Goal: Task Accomplishment & Management: Complete application form

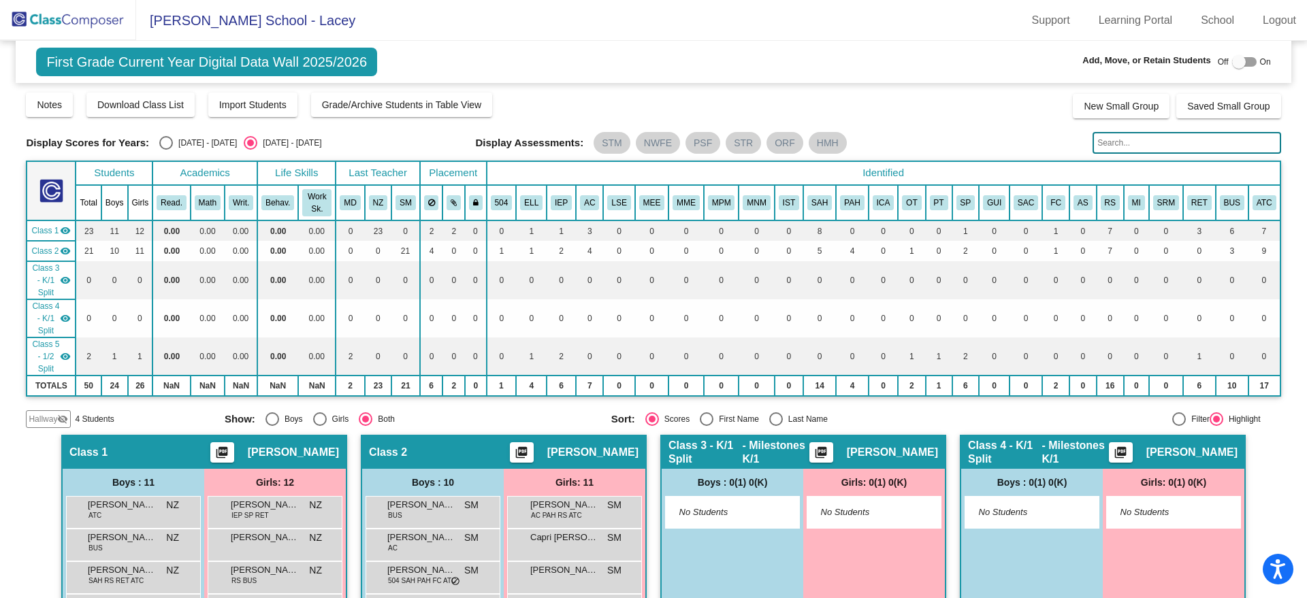
scroll to position [61, 0]
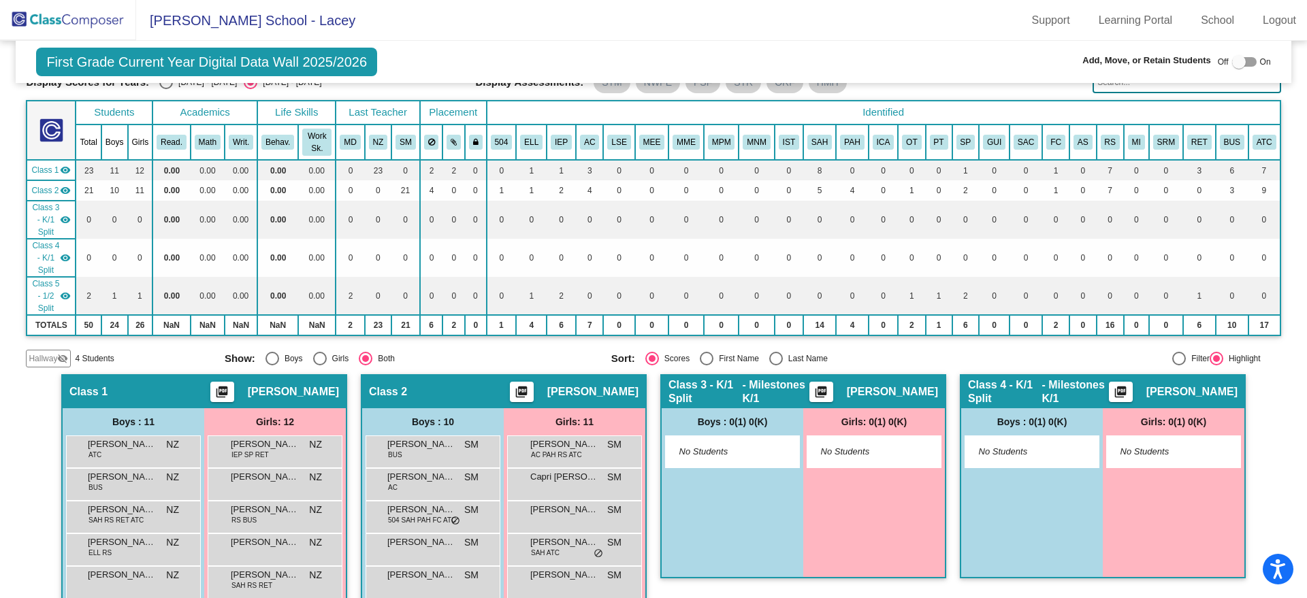
click at [83, 16] on img at bounding box center [68, 20] width 136 height 40
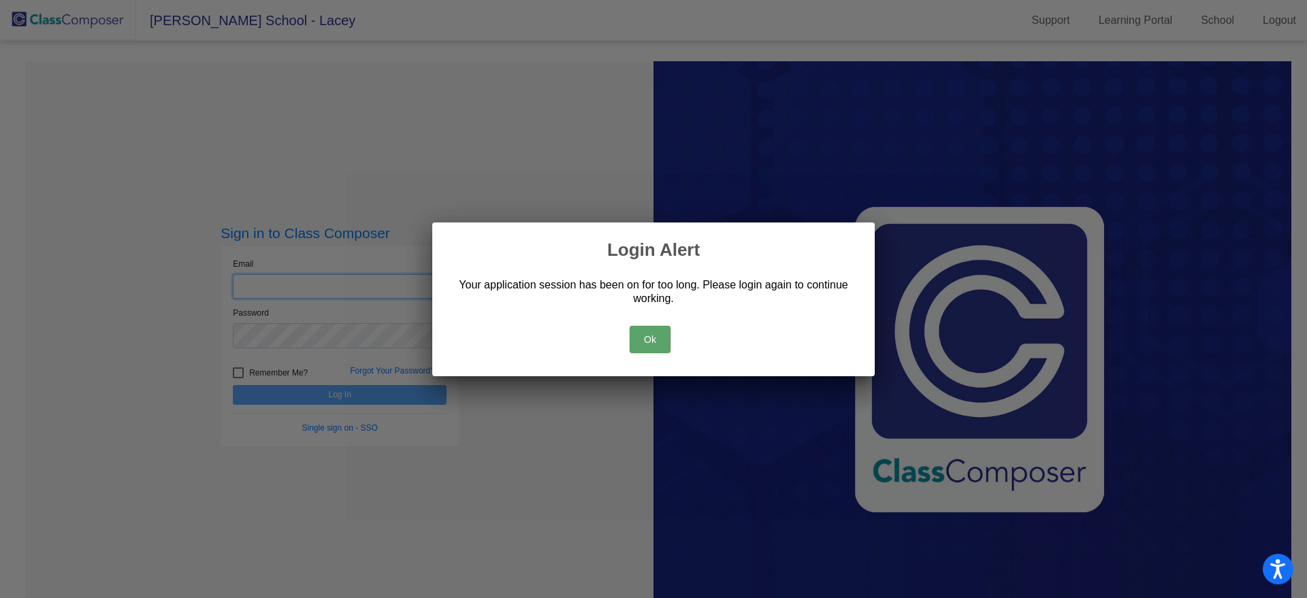
type input "[EMAIL_ADDRESS][DOMAIN_NAME]"
click at [658, 334] on button "Ok" at bounding box center [650, 339] width 41 height 27
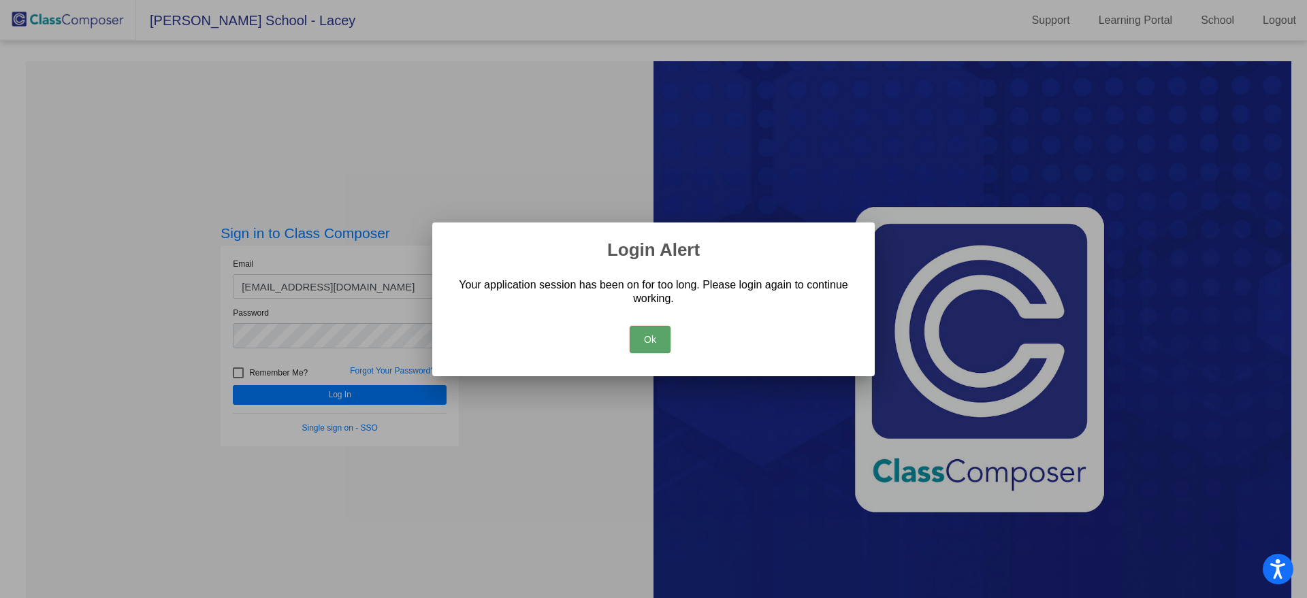
click at [659, 339] on button "Ok" at bounding box center [650, 339] width 41 height 27
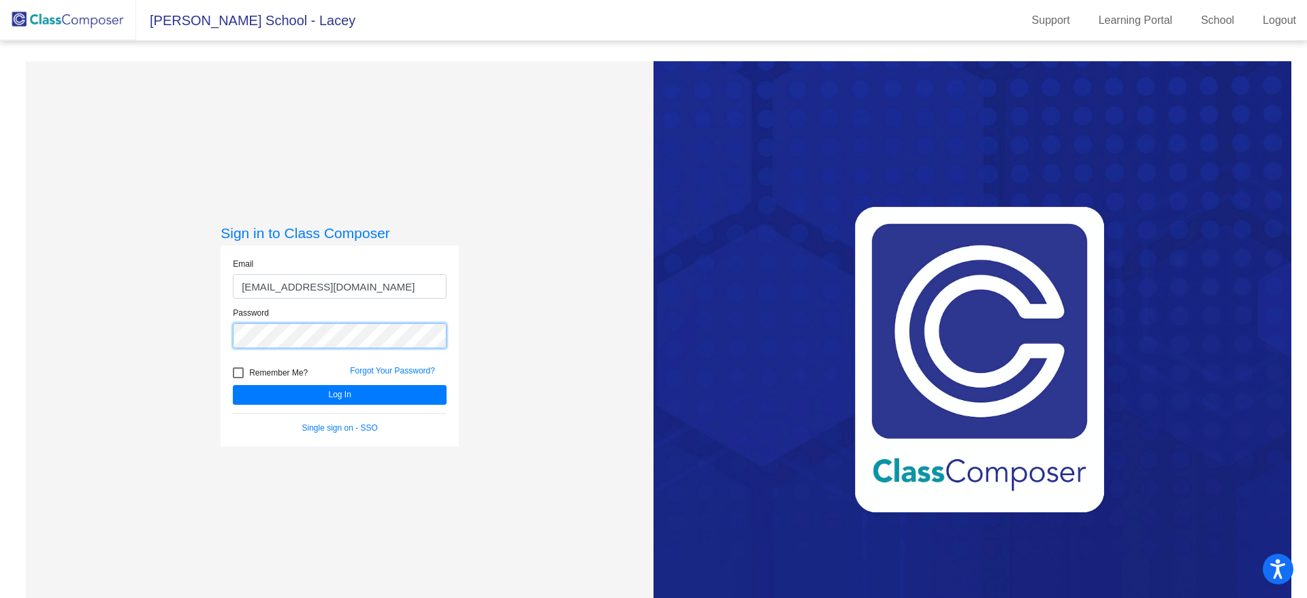
click at [163, 301] on div "Sign in to Class Composer Email [EMAIL_ADDRESS][DOMAIN_NAME] Password Remember …" at bounding box center [340, 360] width 628 height 598
click at [233, 385] on button "Log In" at bounding box center [340, 395] width 214 height 20
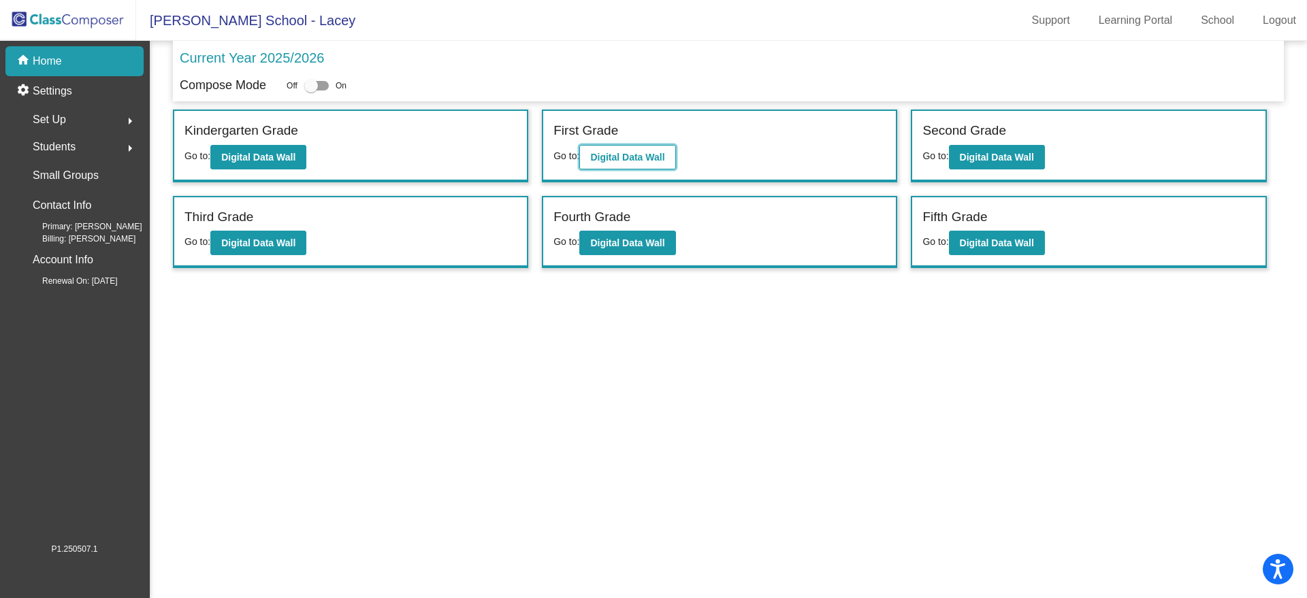
click at [641, 160] on b "Digital Data Wall" at bounding box center [627, 157] width 74 height 11
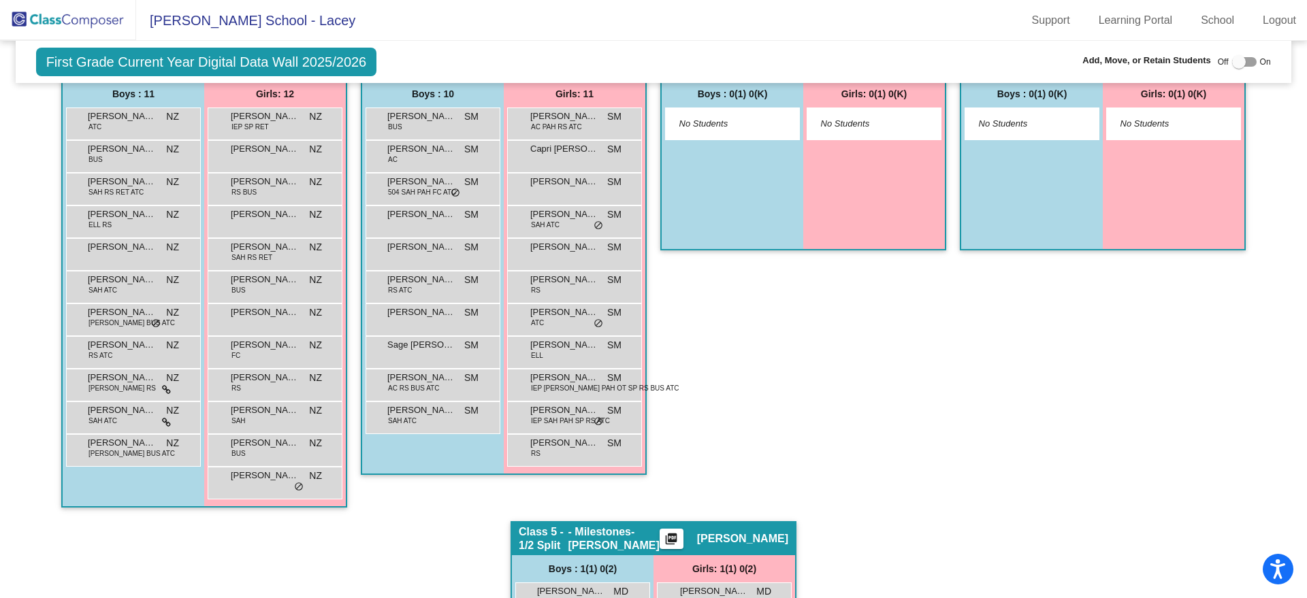
scroll to position [426, 0]
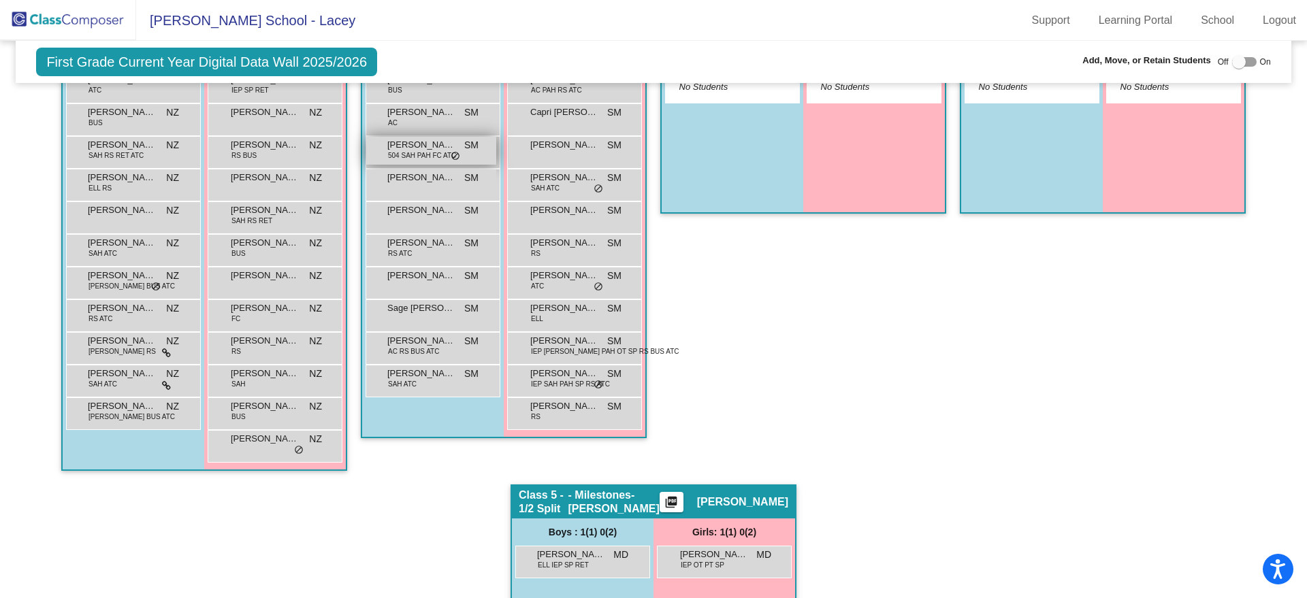
click at [394, 152] on span "[PERSON_NAME]" at bounding box center [421, 145] width 68 height 14
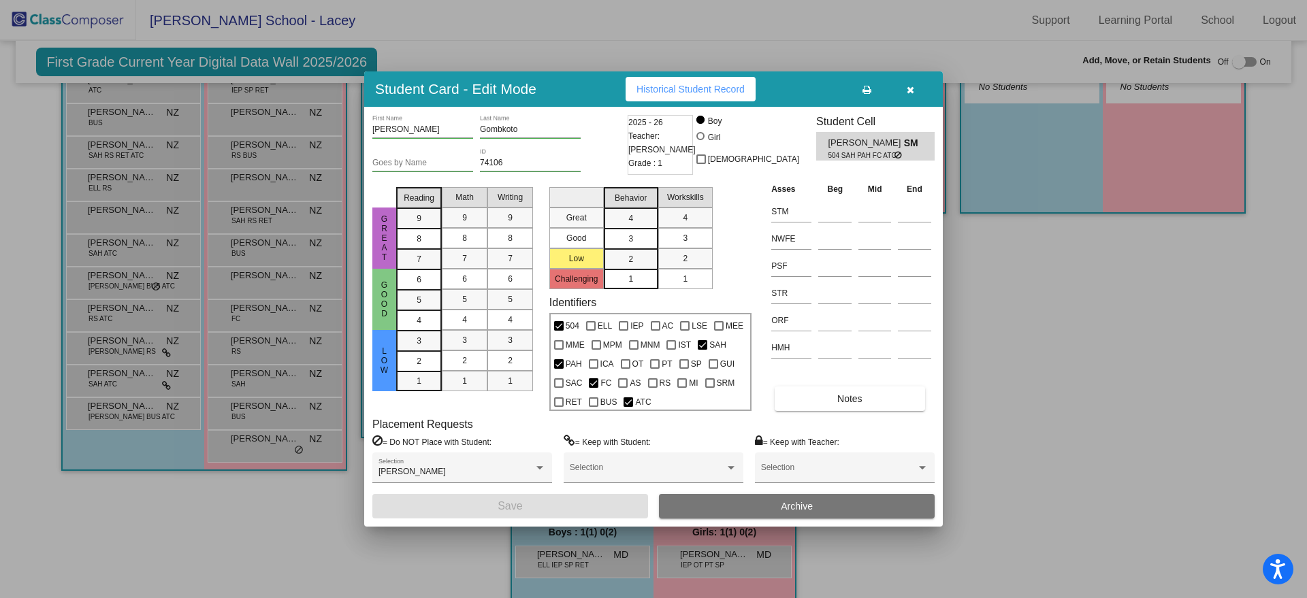
click at [908, 89] on icon "button" at bounding box center [910, 90] width 7 height 10
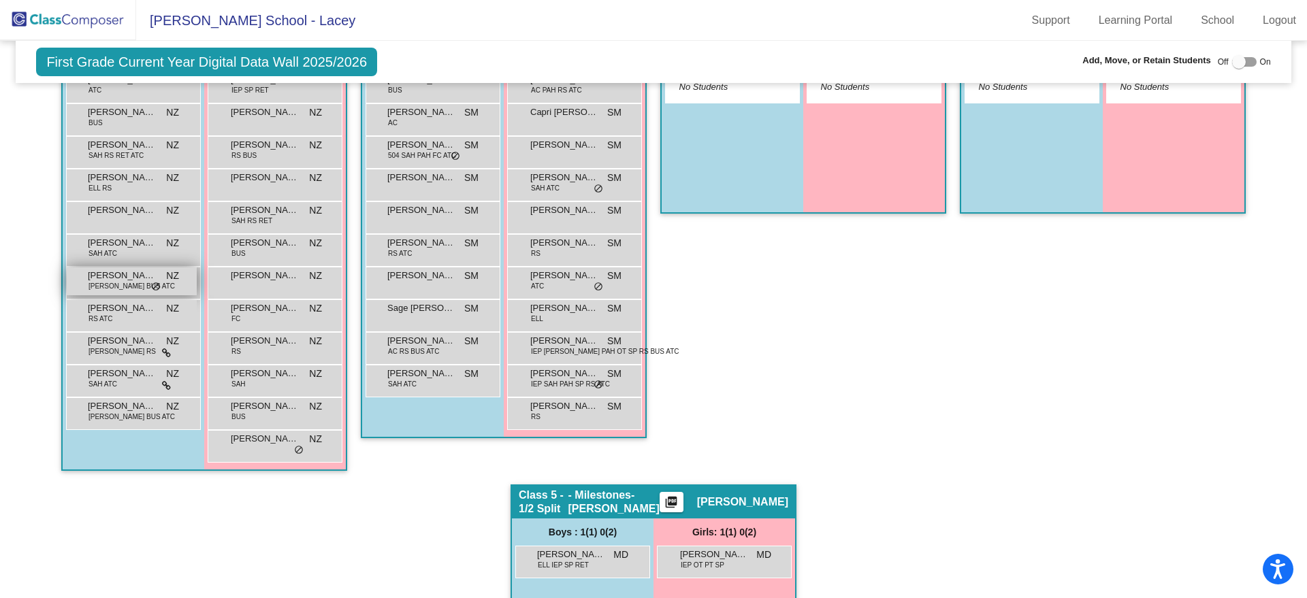
click at [99, 283] on span "[PERSON_NAME]" at bounding box center [122, 276] width 68 height 14
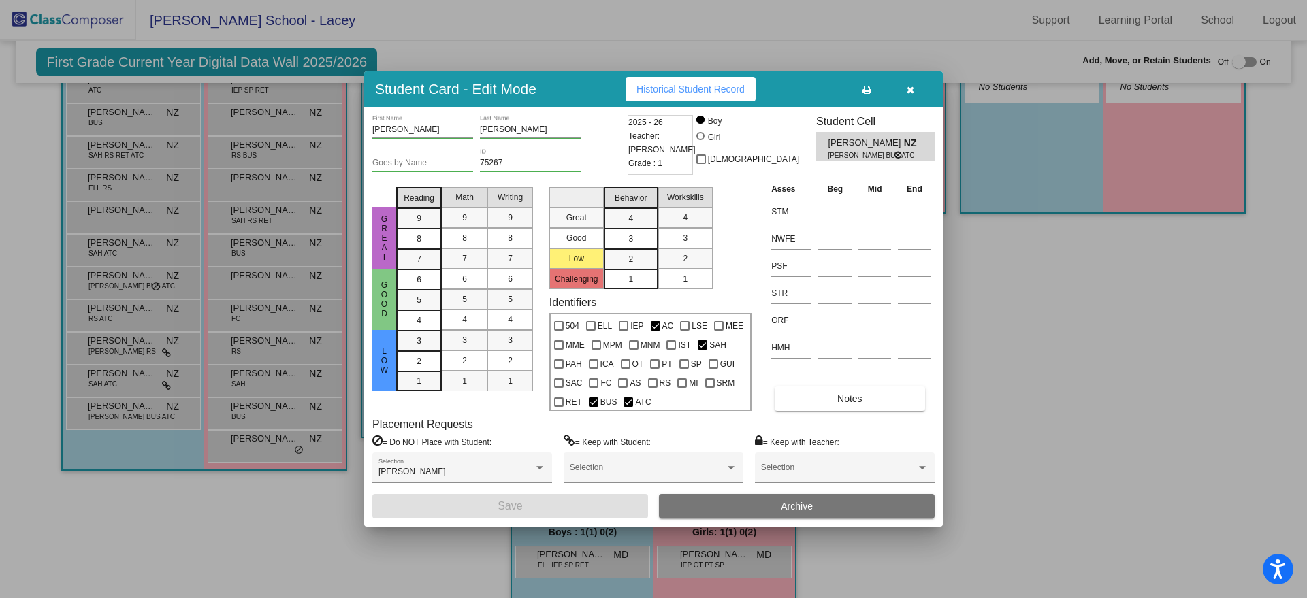
click at [915, 81] on button "button" at bounding box center [910, 89] width 44 height 25
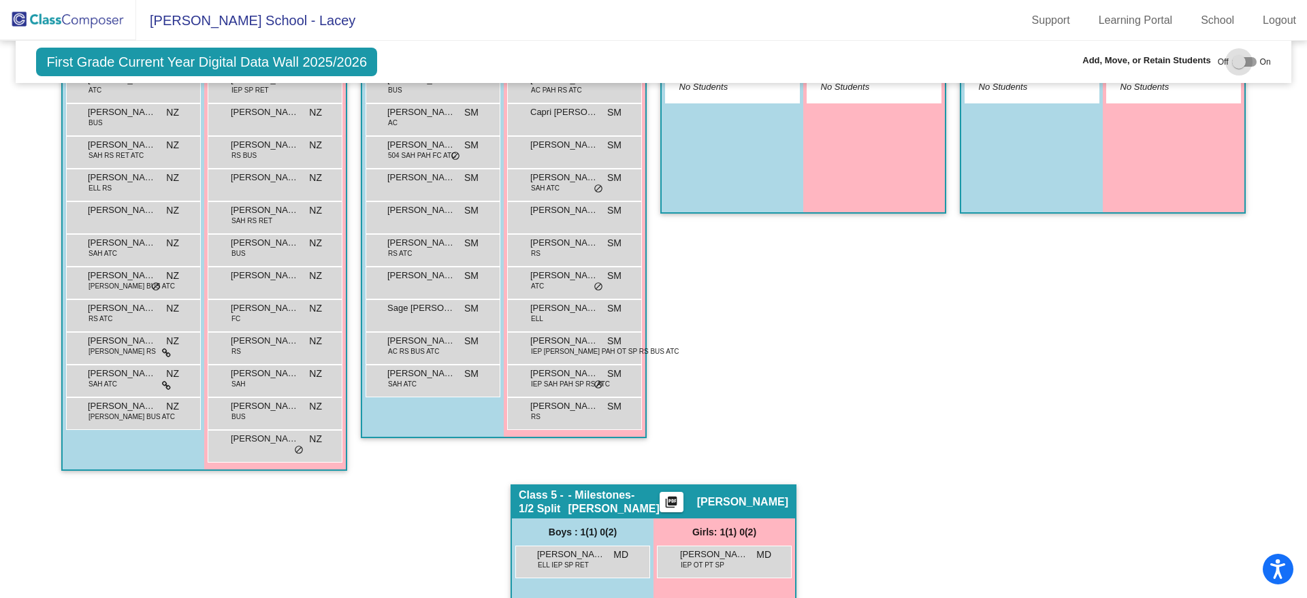
click at [1247, 61] on div at bounding box center [1244, 62] width 25 height 10
checkbox input "true"
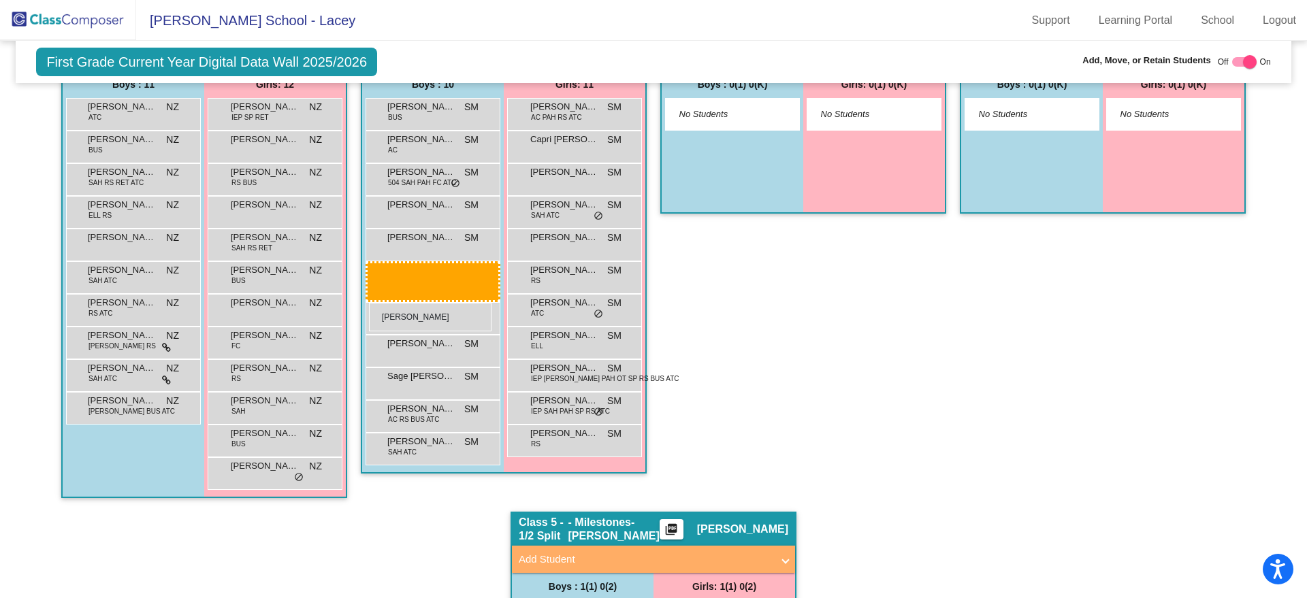
drag, startPoint x: 101, startPoint y: 347, endPoint x: 369, endPoint y: 303, distance: 271.1
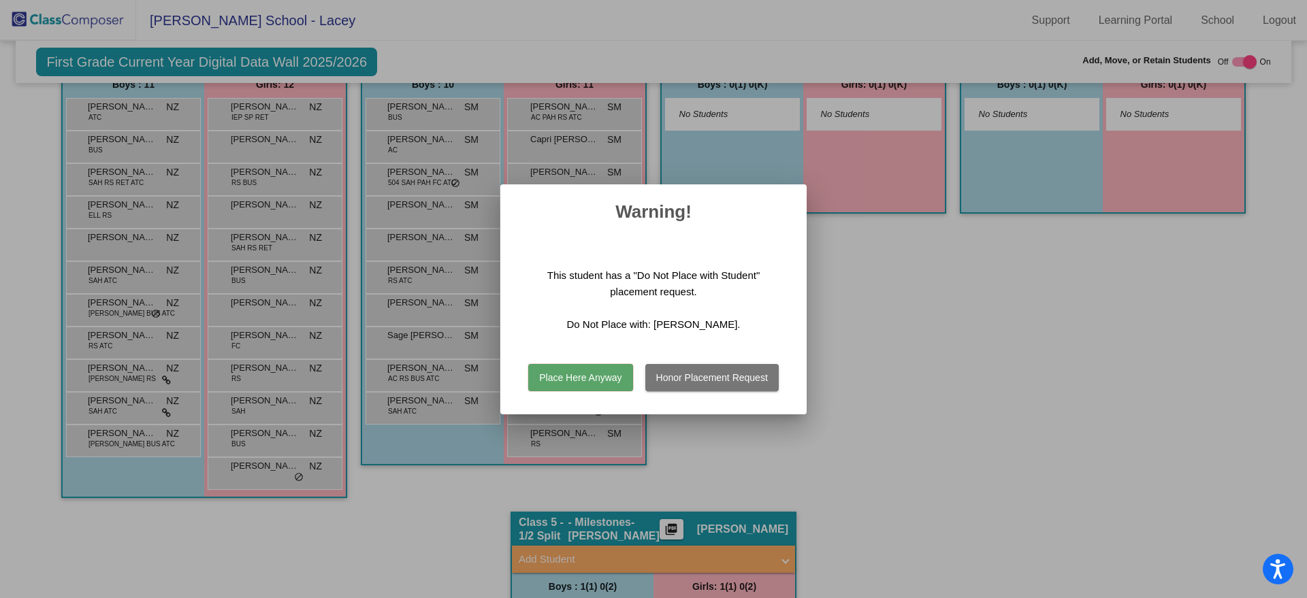
click at [572, 378] on button "Place Here Anyway" at bounding box center [580, 377] width 104 height 27
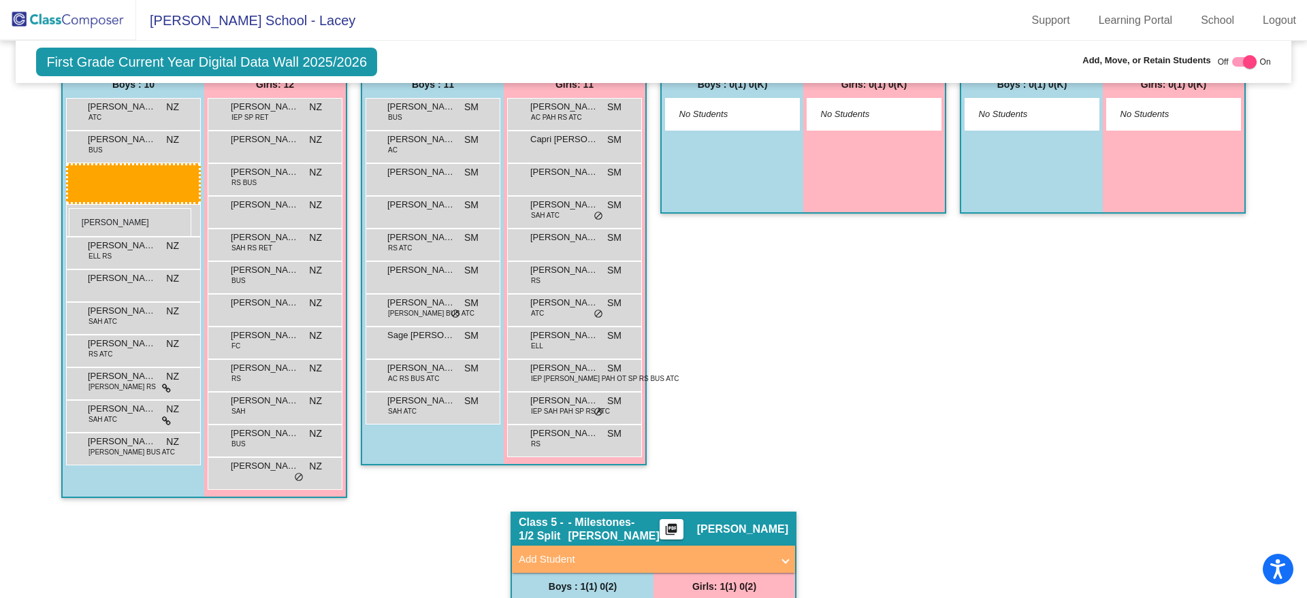
drag, startPoint x: 462, startPoint y: 212, endPoint x: 69, endPoint y: 208, distance: 392.8
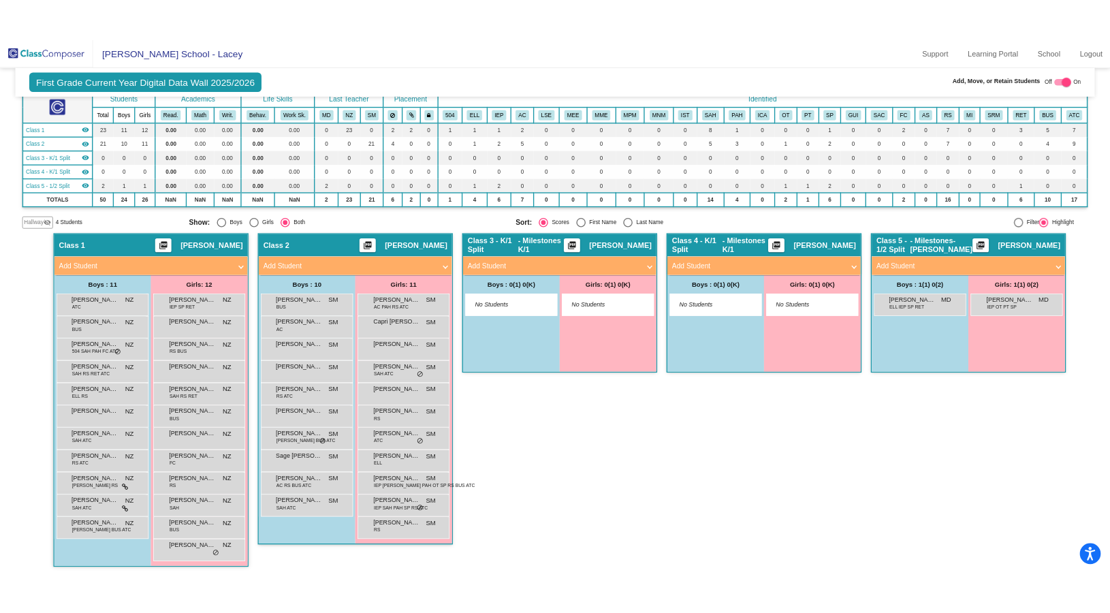
scroll to position [88, 0]
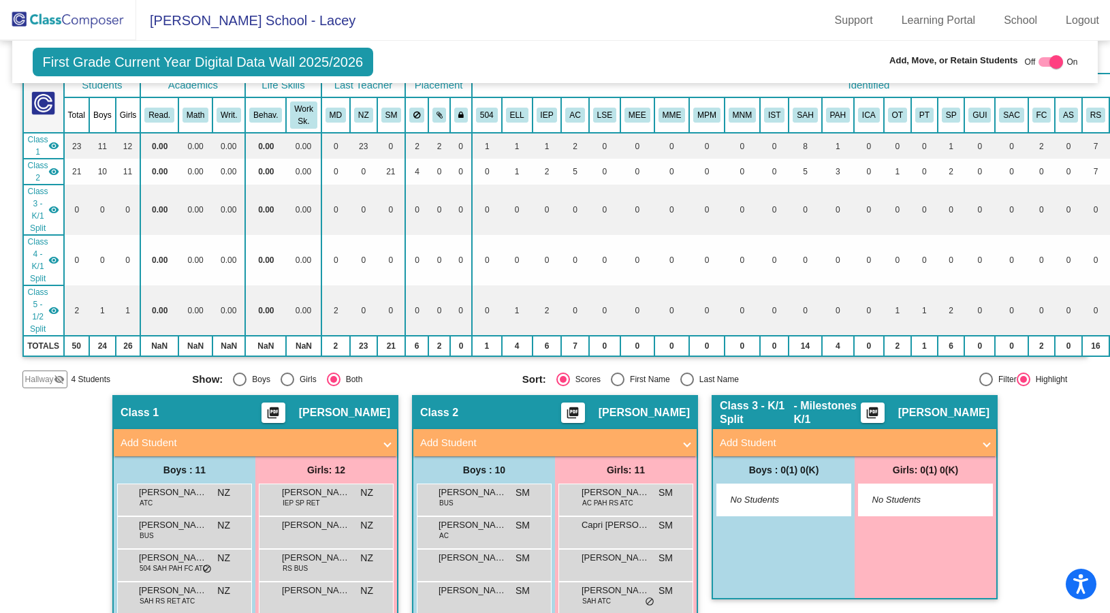
click at [138, 439] on mat-panel-title "Add Student" at bounding box center [247, 443] width 253 height 16
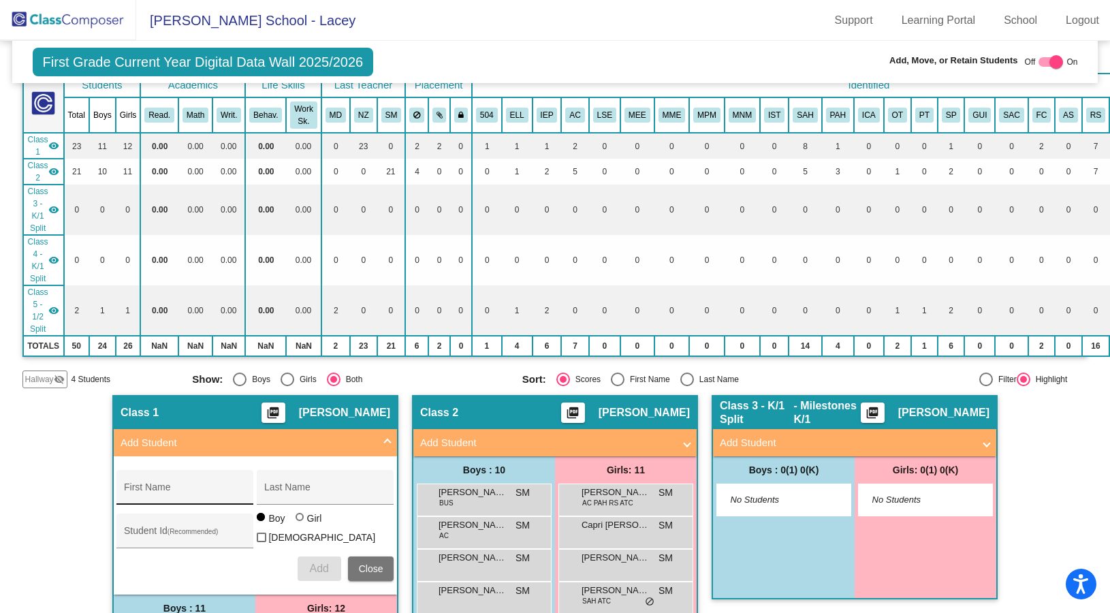
click at [140, 485] on div "First Name" at bounding box center [185, 491] width 123 height 28
type input "[PERSON_NAME]"
type input "L"
type input "[PERSON_NAME]"
click at [153, 531] on input "Student Id (Recommended)" at bounding box center [185, 535] width 123 height 11
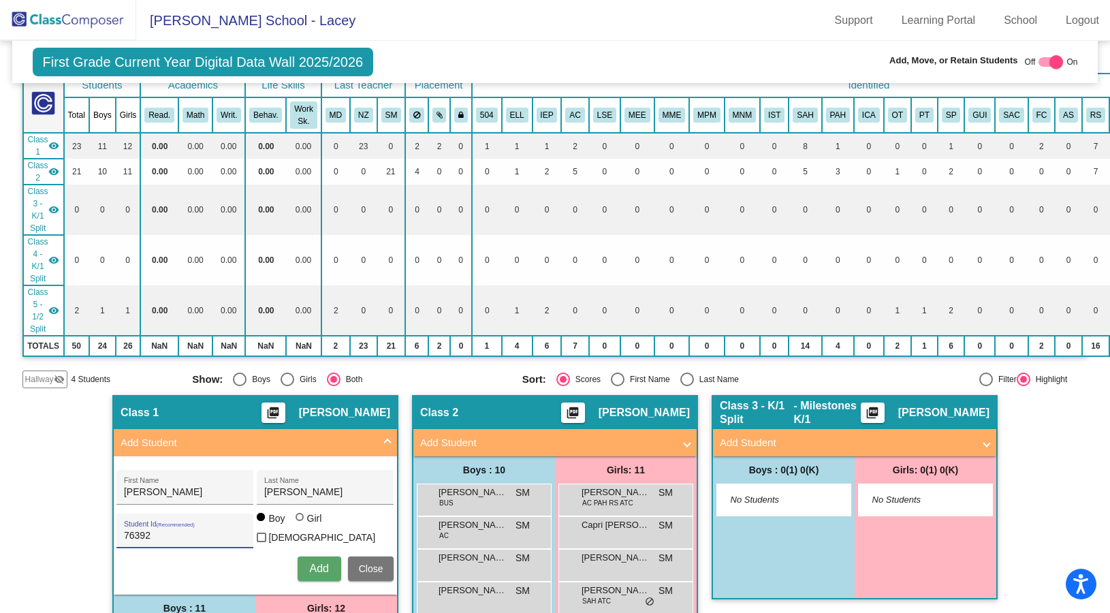
type input "76392"
click at [309, 567] on span "Add" at bounding box center [318, 568] width 19 height 12
click at [38, 16] on img at bounding box center [68, 20] width 136 height 40
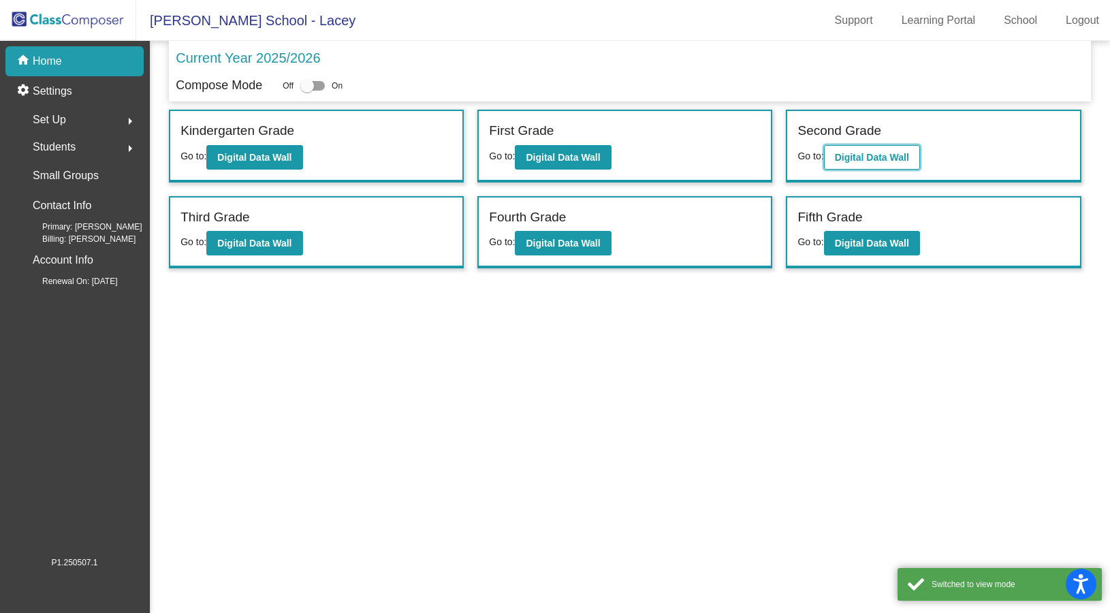
click at [888, 154] on b "Digital Data Wall" at bounding box center [872, 157] width 74 height 11
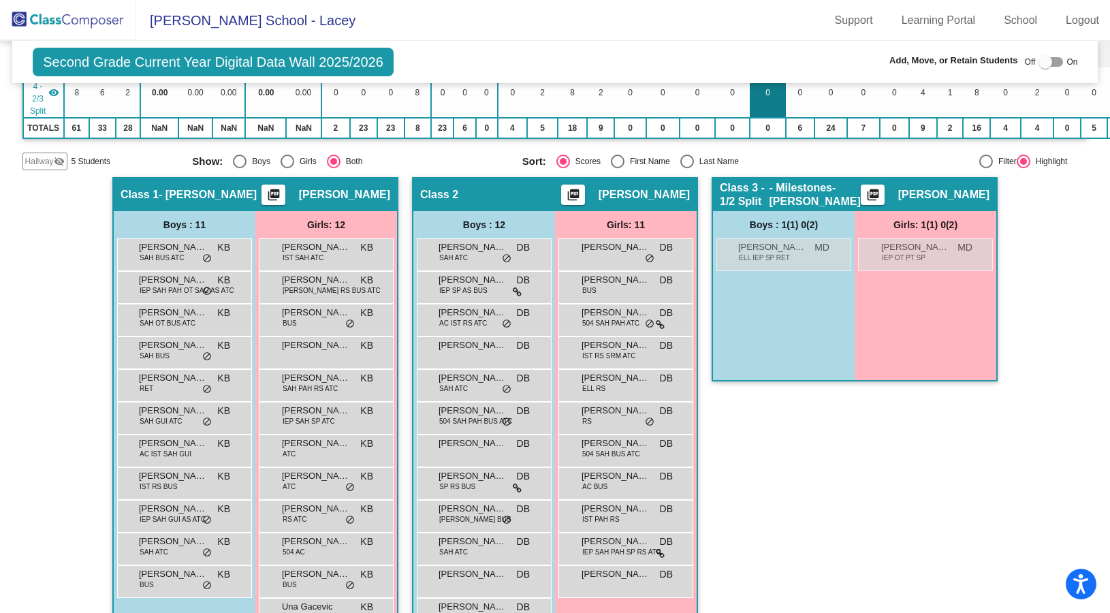
scroll to position [340, 0]
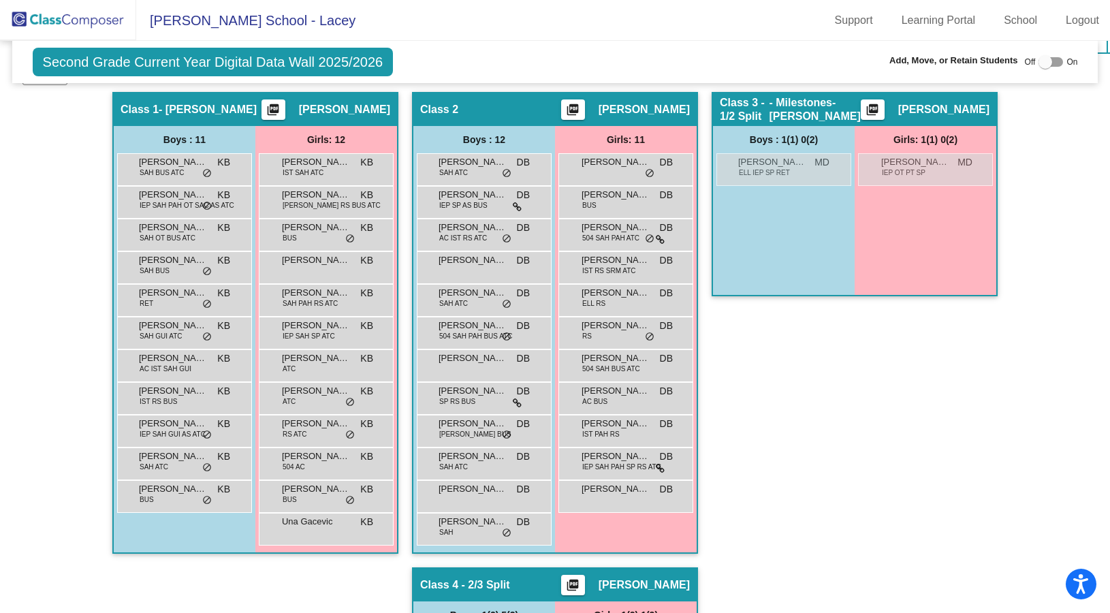
click at [1053, 59] on div at bounding box center [1050, 62] width 25 height 10
checkbox input "true"
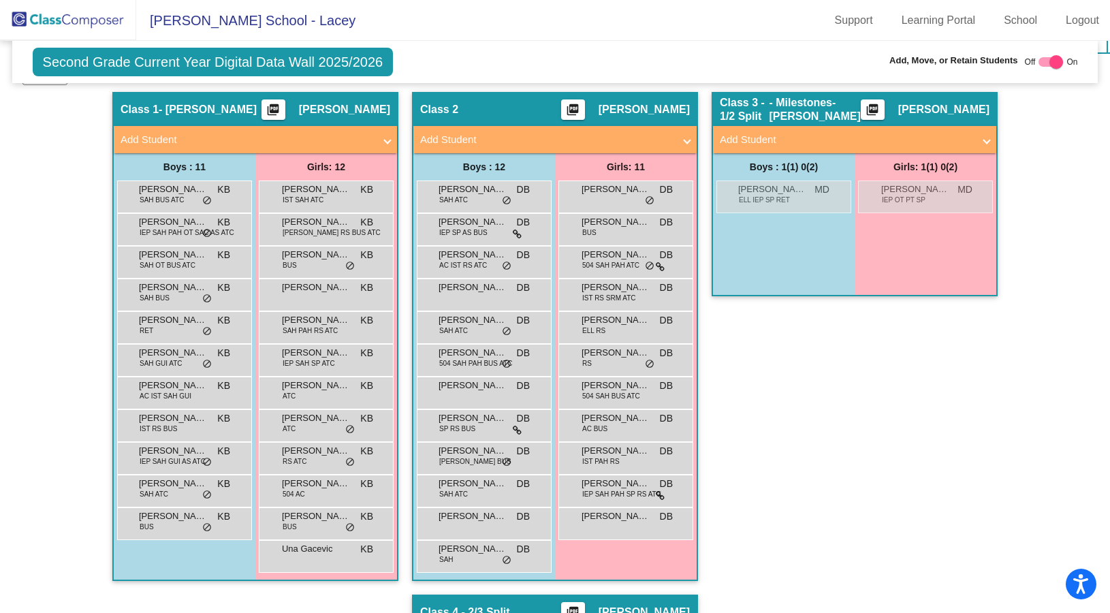
click at [151, 135] on mat-panel-title "Add Student" at bounding box center [247, 140] width 253 height 16
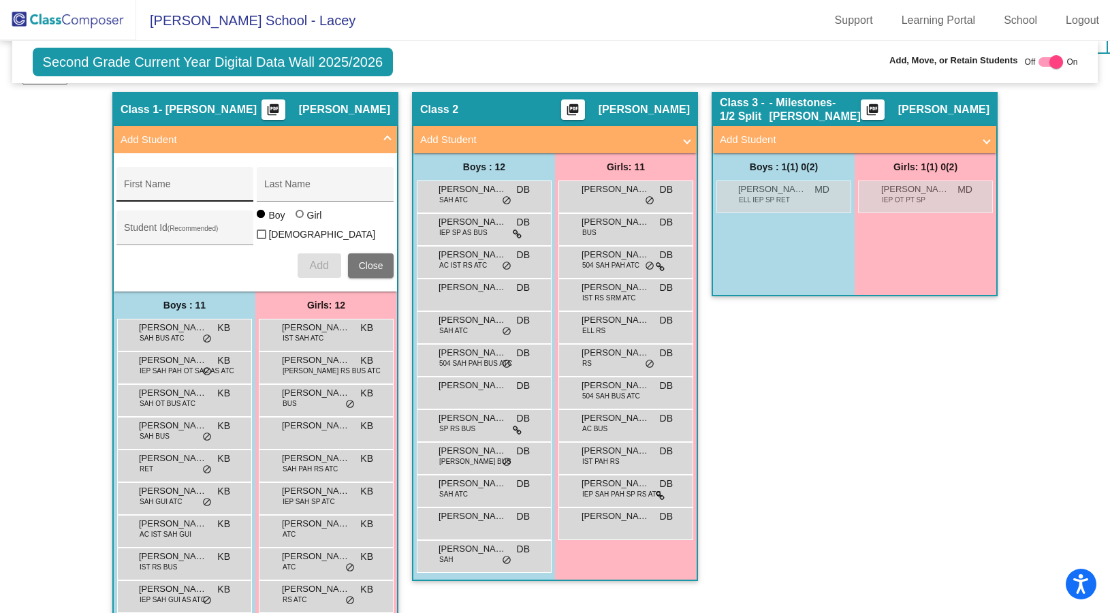
click at [158, 180] on div "First Name" at bounding box center [185, 188] width 123 height 28
type input "Charlee"
type input "Multner"
click at [163, 227] on input "Student Id (Recommended)" at bounding box center [185, 232] width 123 height 11
type input "76417"
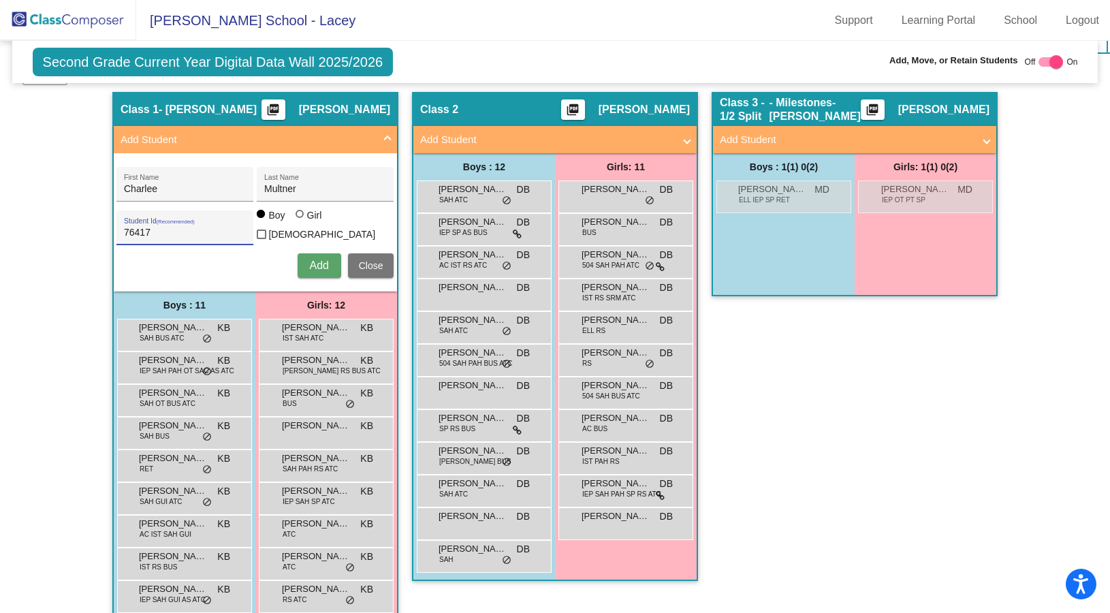
click at [296, 218] on div at bounding box center [299, 214] width 8 height 8
click at [300, 221] on input "Girl" at bounding box center [300, 221] width 1 height 1
radio input "true"
click at [319, 264] on span "Add" at bounding box center [318, 265] width 19 height 12
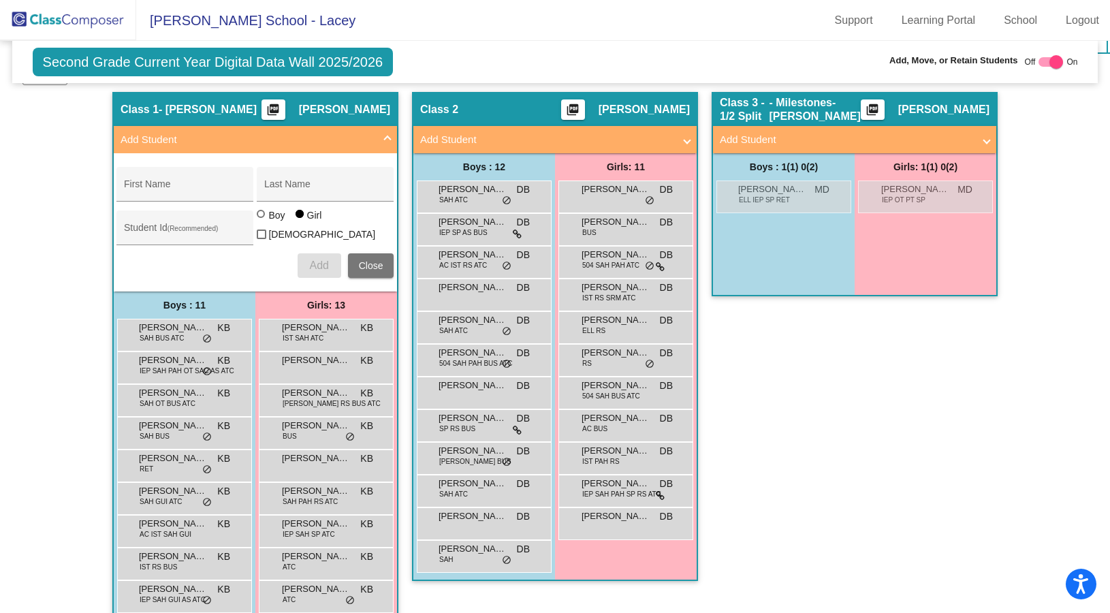
click at [74, 22] on img at bounding box center [68, 20] width 136 height 40
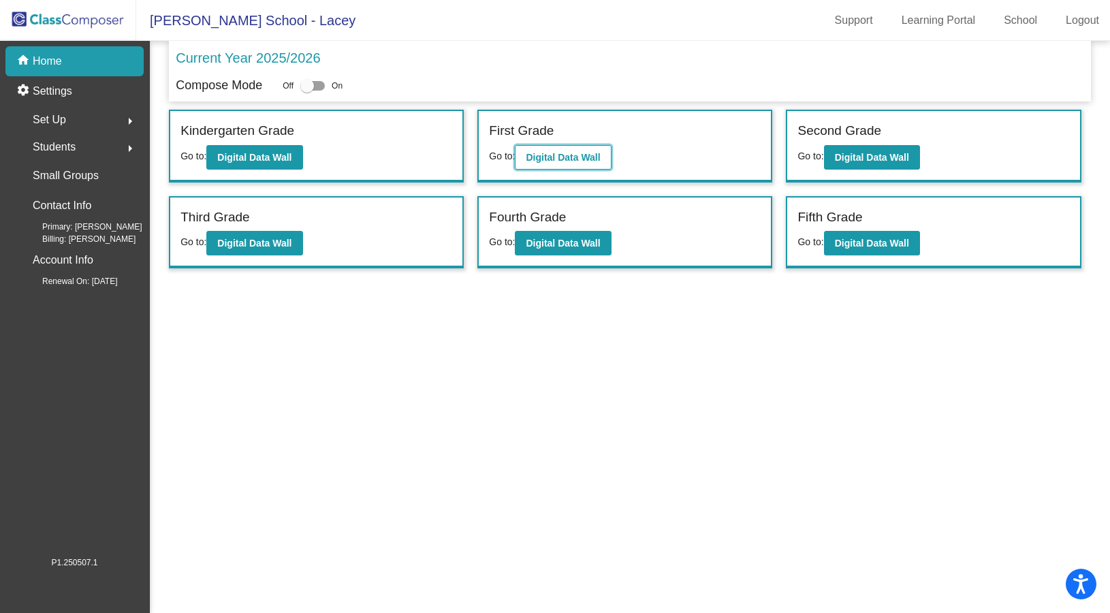
click at [565, 155] on b "Digital Data Wall" at bounding box center [563, 157] width 74 height 11
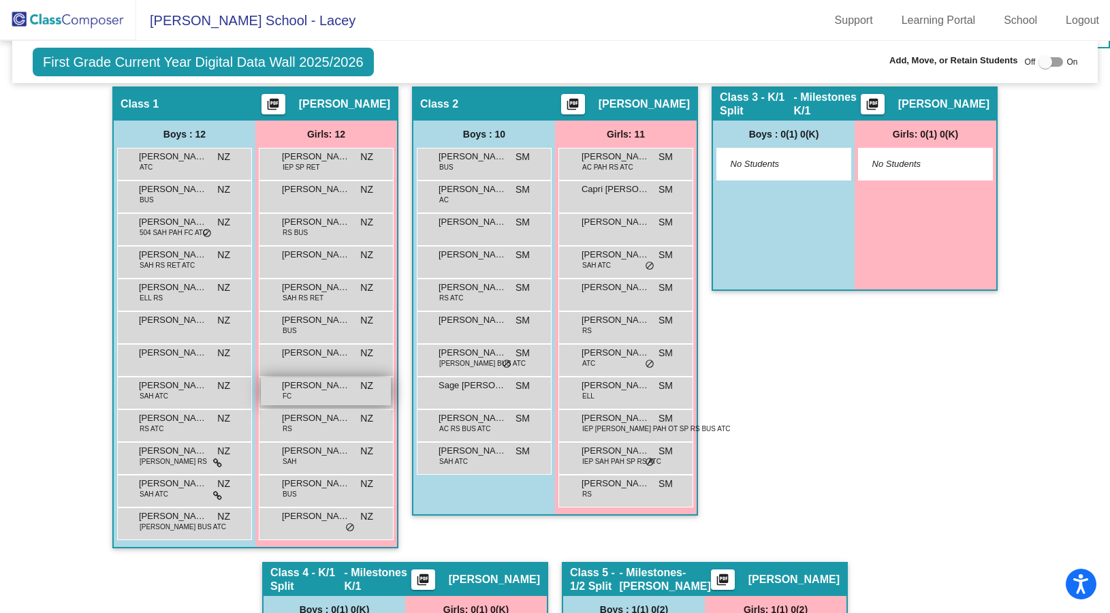
scroll to position [426, 0]
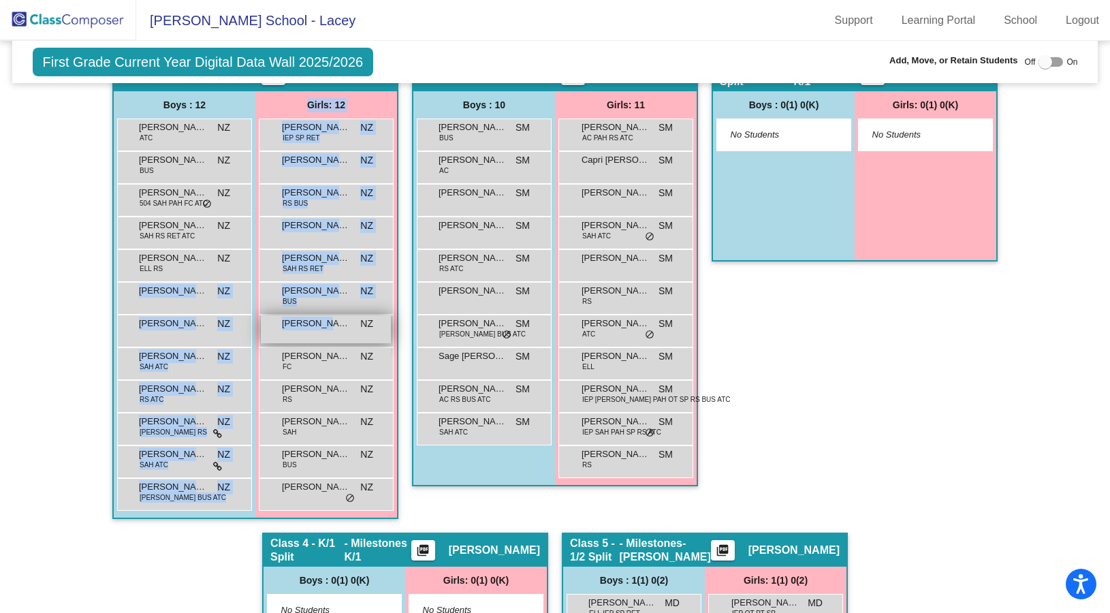
drag, startPoint x: 163, startPoint y: 299, endPoint x: 313, endPoint y: 321, distance: 151.4
click at [0, 0] on div "Boys : 12 [PERSON_NAME] ATC NZ lock do_not_disturb_alt [PERSON_NAME] BUS NZ loc…" at bounding box center [0, 0] width 0 height 0
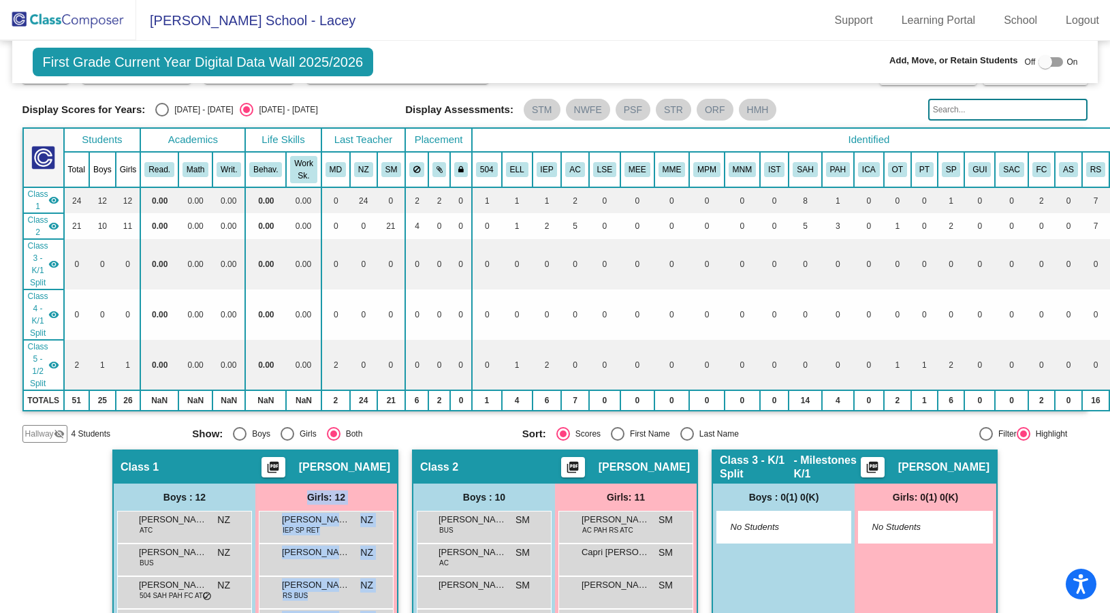
scroll to position [0, 0]
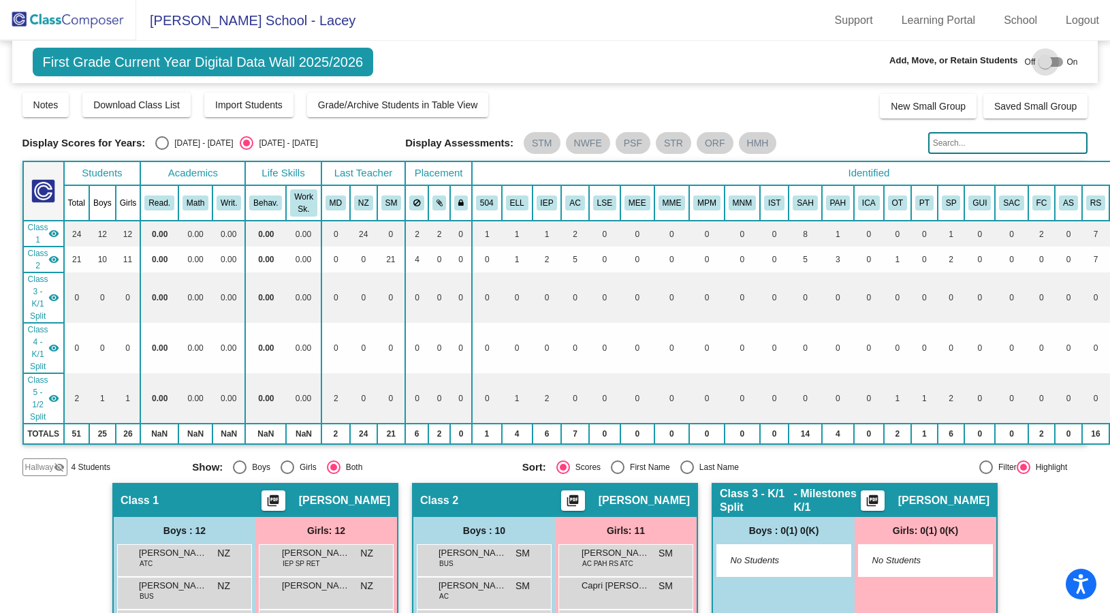
click at [1055, 57] on label at bounding box center [1050, 62] width 25 height 16
checkbox input "true"
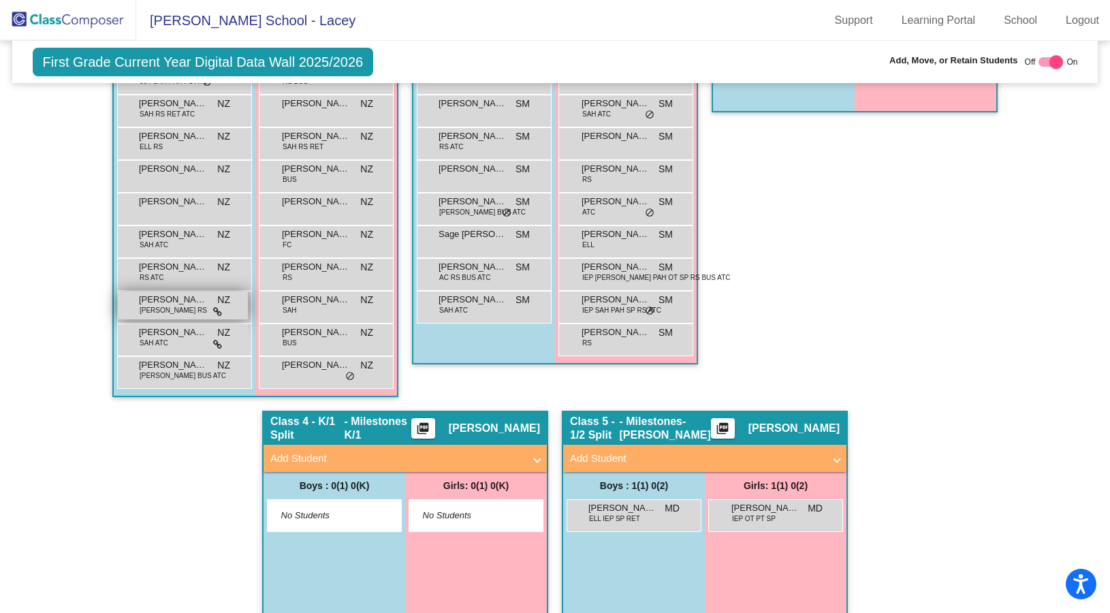
scroll to position [512, 0]
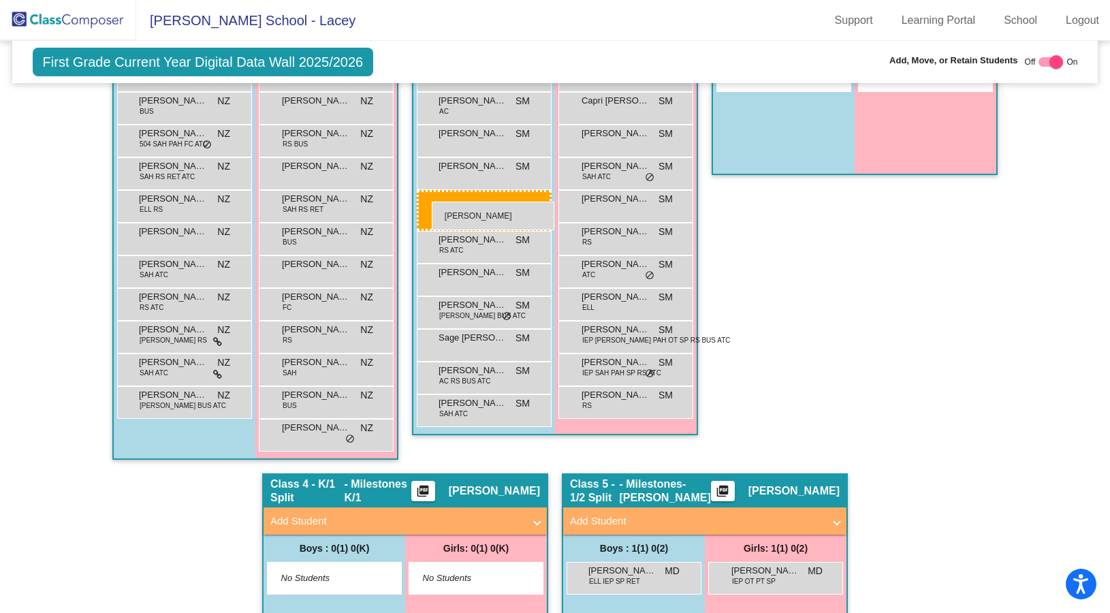
drag, startPoint x: 180, startPoint y: 234, endPoint x: 429, endPoint y: 198, distance: 251.1
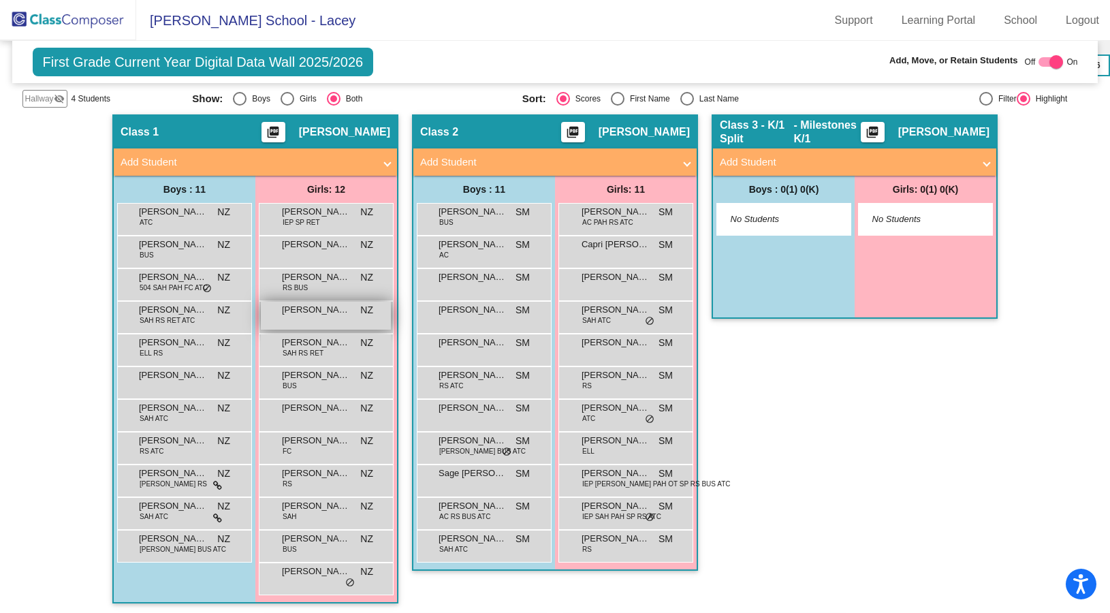
scroll to position [342, 0]
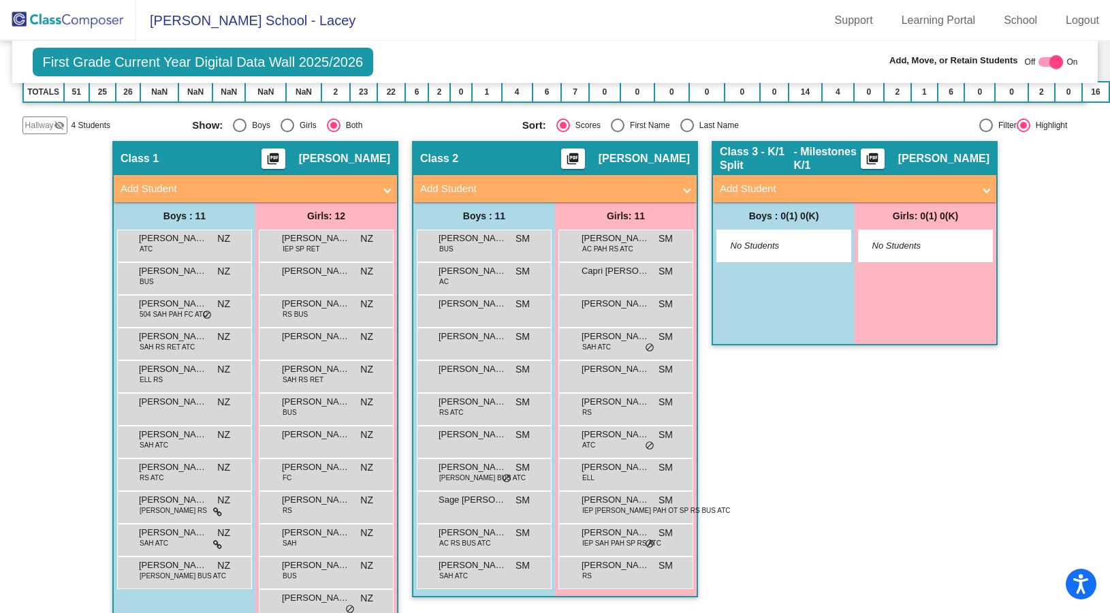
click at [684, 121] on div "Select an option" at bounding box center [687, 125] width 14 height 14
click at [686, 132] on input "Last Name" at bounding box center [686, 132] width 1 height 1
radio input "true"
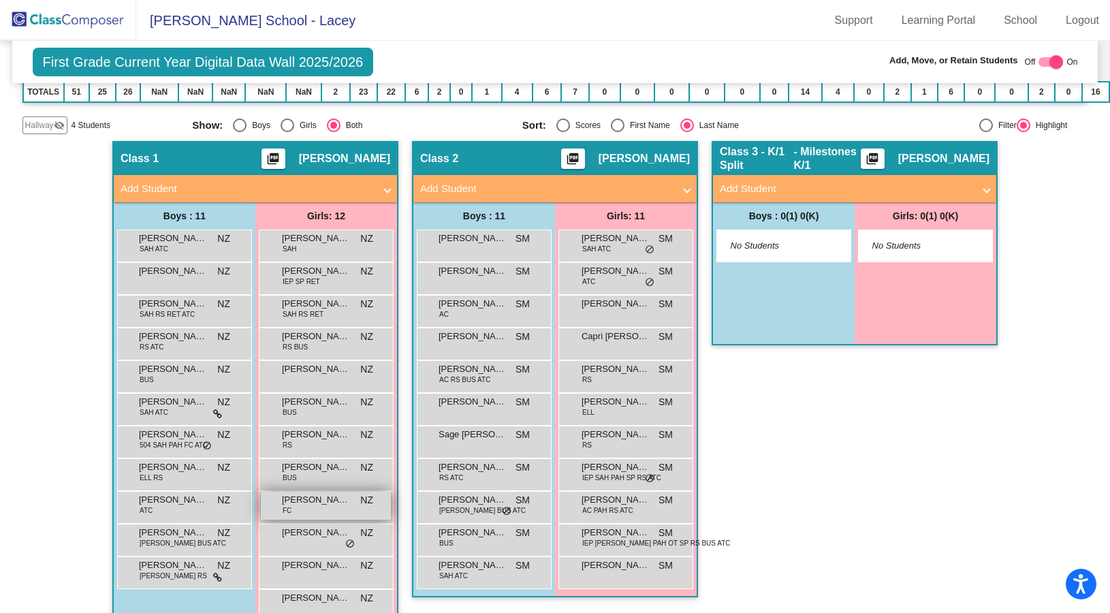
scroll to position [427, 0]
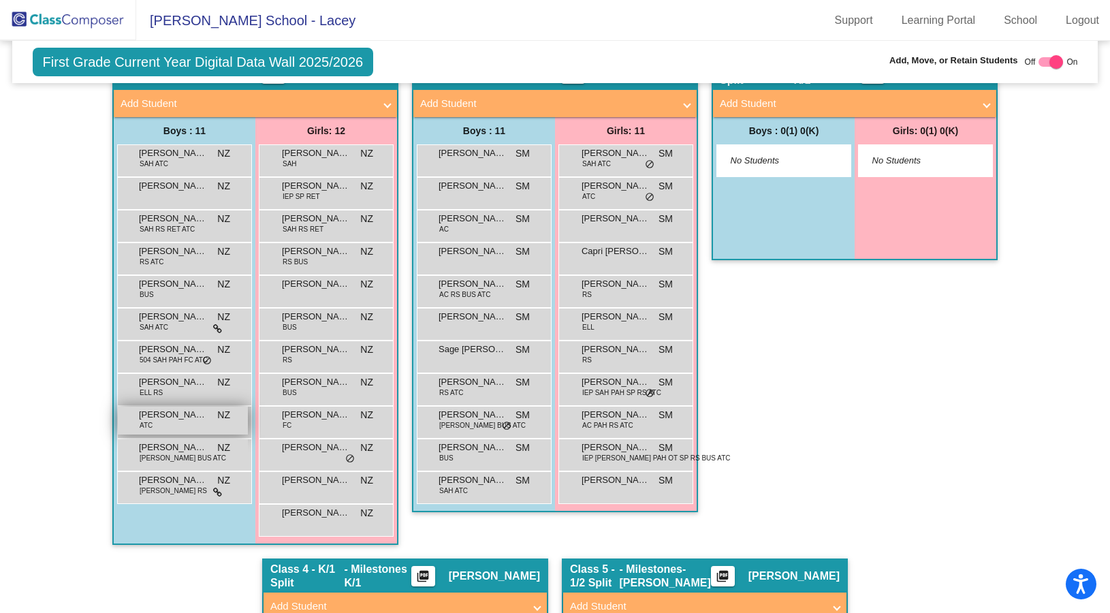
click at [156, 419] on span "[PERSON_NAME]" at bounding box center [173, 415] width 68 height 14
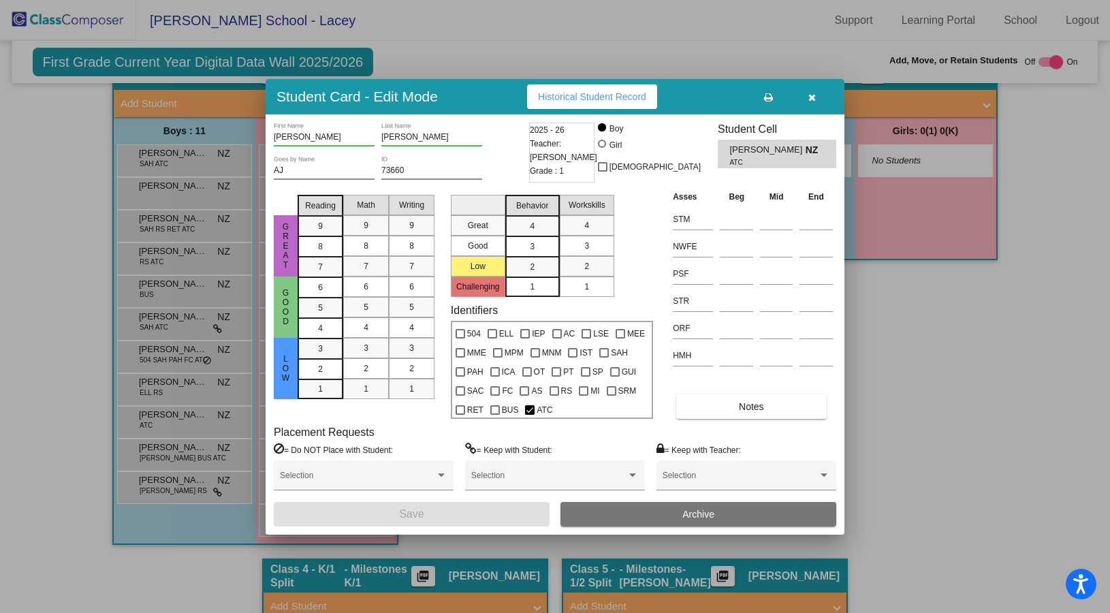
click at [815, 93] on icon "button" at bounding box center [811, 98] width 7 height 10
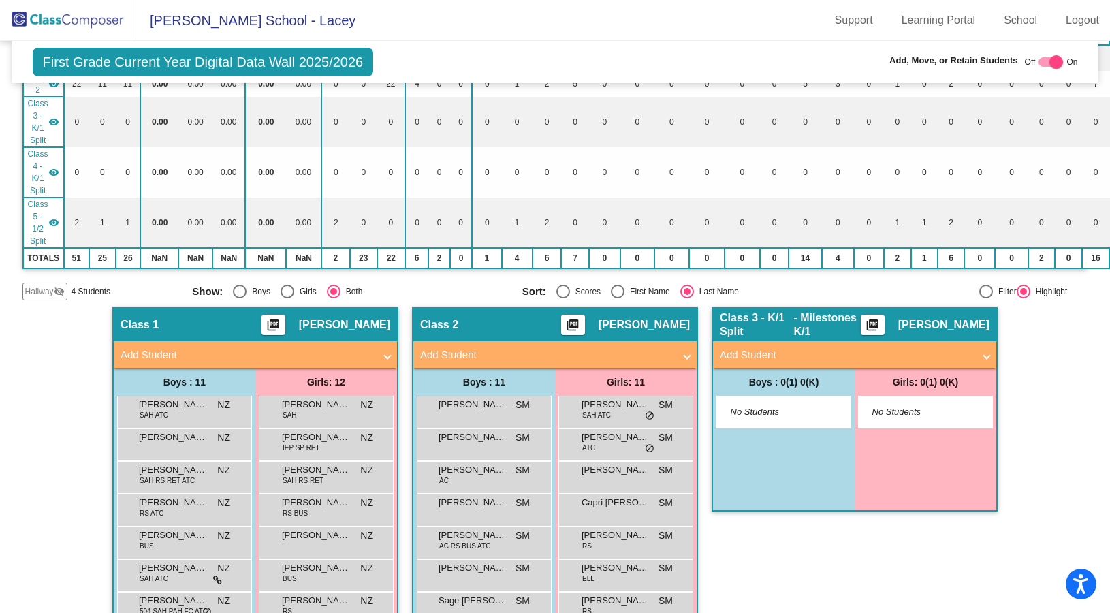
scroll to position [86, 0]
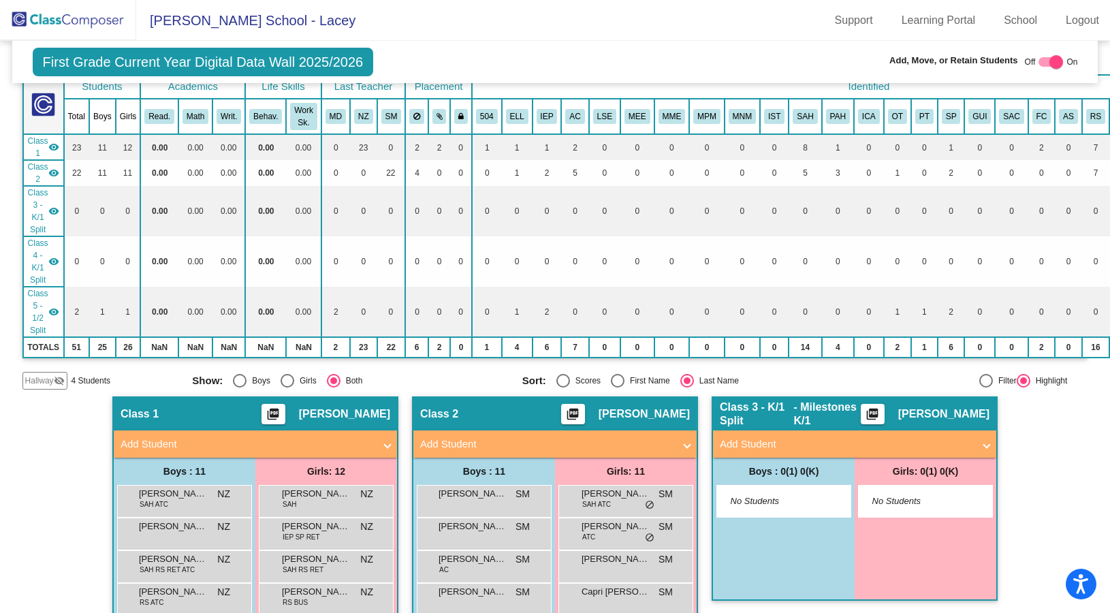
click at [45, 379] on span "Hallway" at bounding box center [39, 380] width 29 height 12
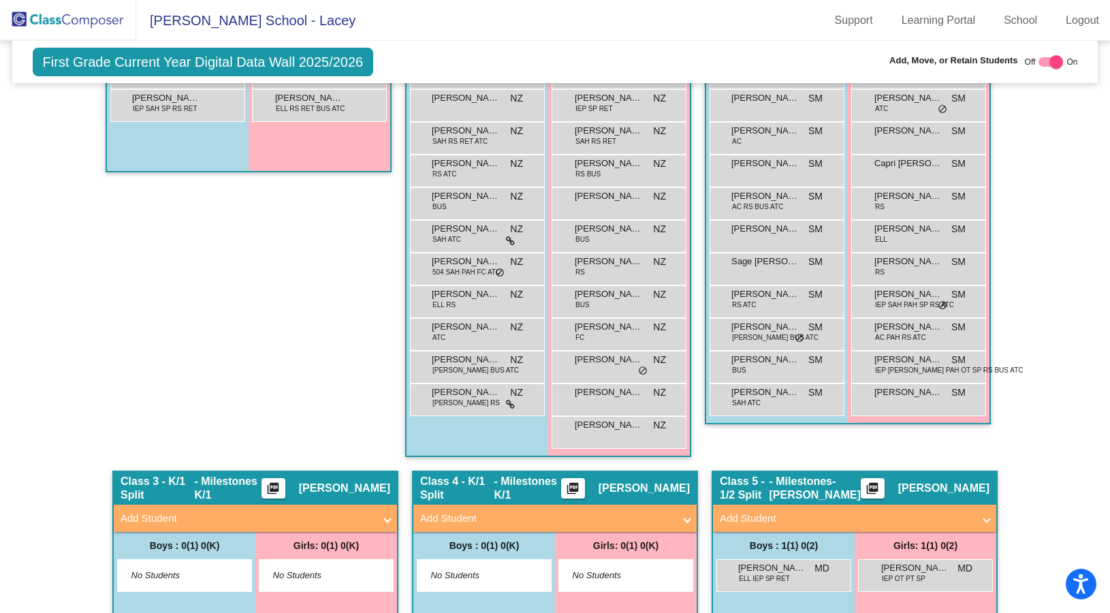
scroll to position [427, 0]
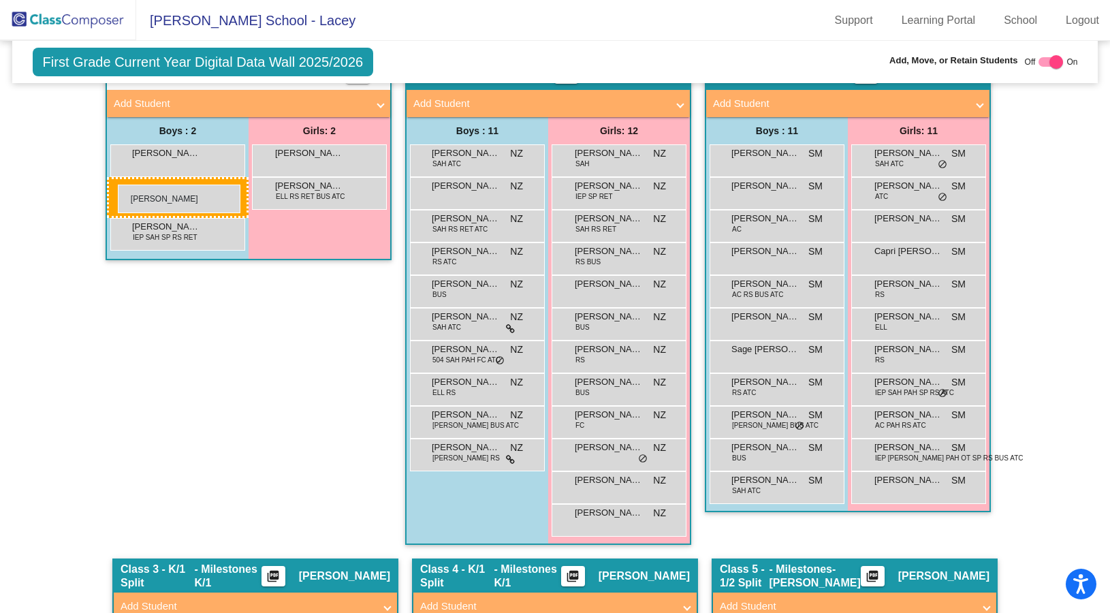
drag, startPoint x: 492, startPoint y: 409, endPoint x: 118, endPoint y: 184, distance: 437.0
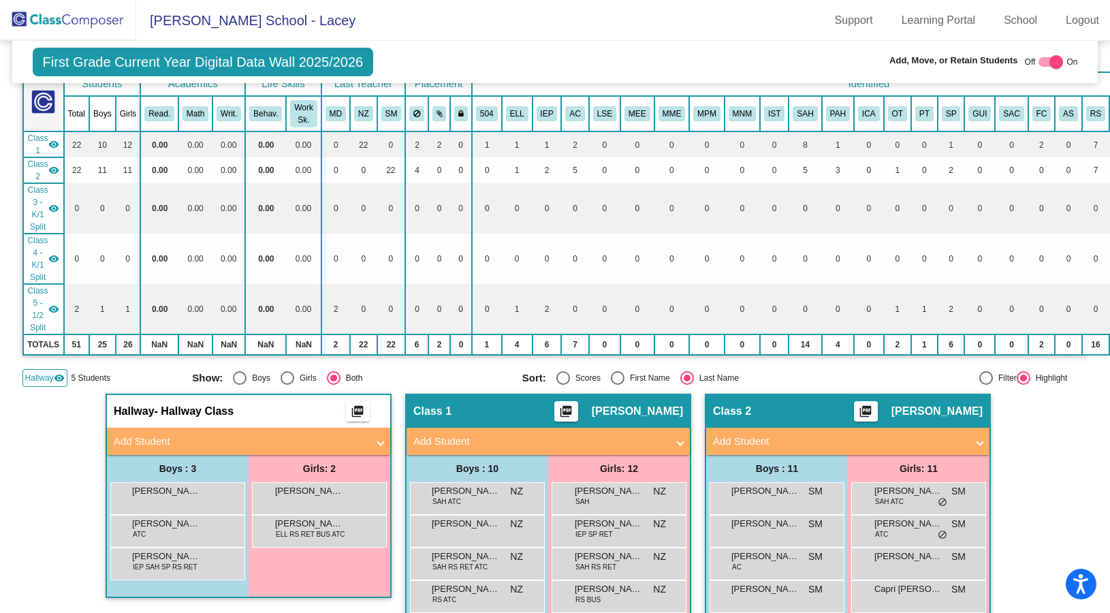
scroll to position [0, 0]
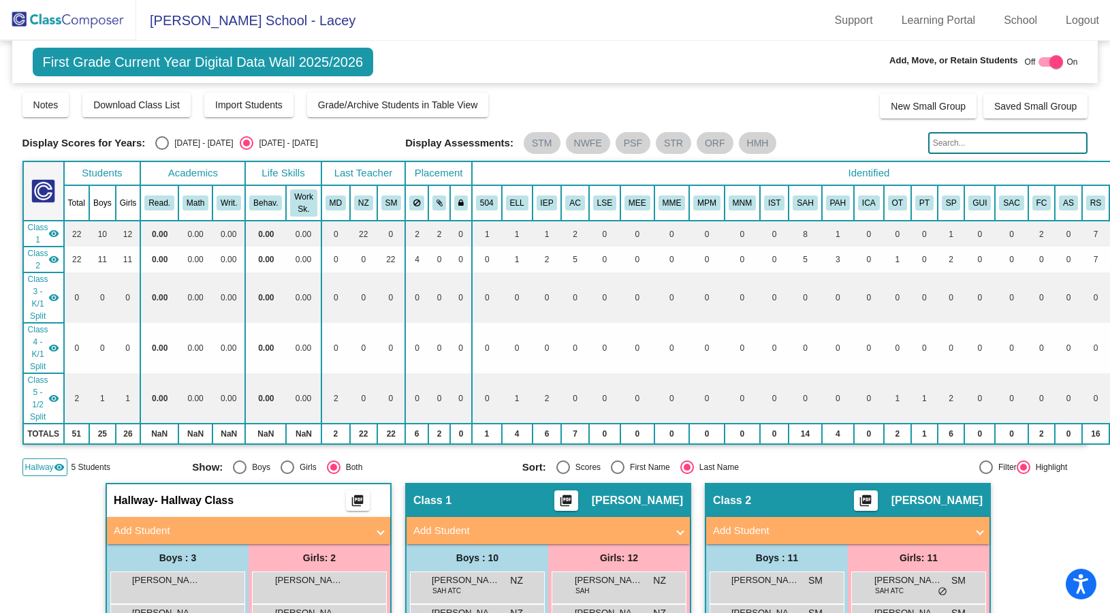
click at [50, 18] on img at bounding box center [68, 20] width 136 height 40
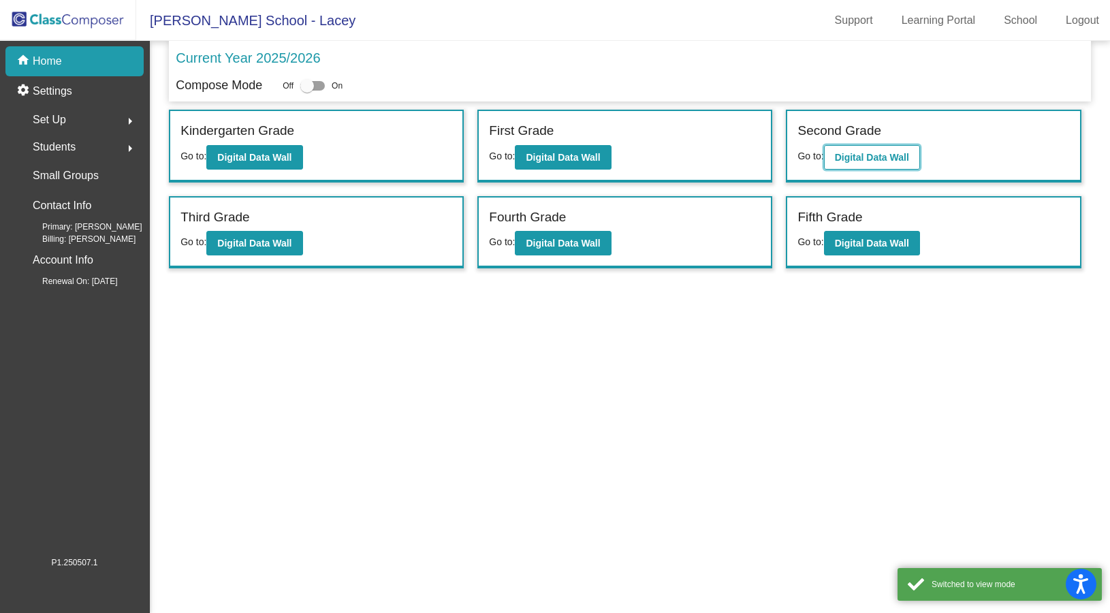
click at [886, 153] on b "Digital Data Wall" at bounding box center [872, 157] width 74 height 11
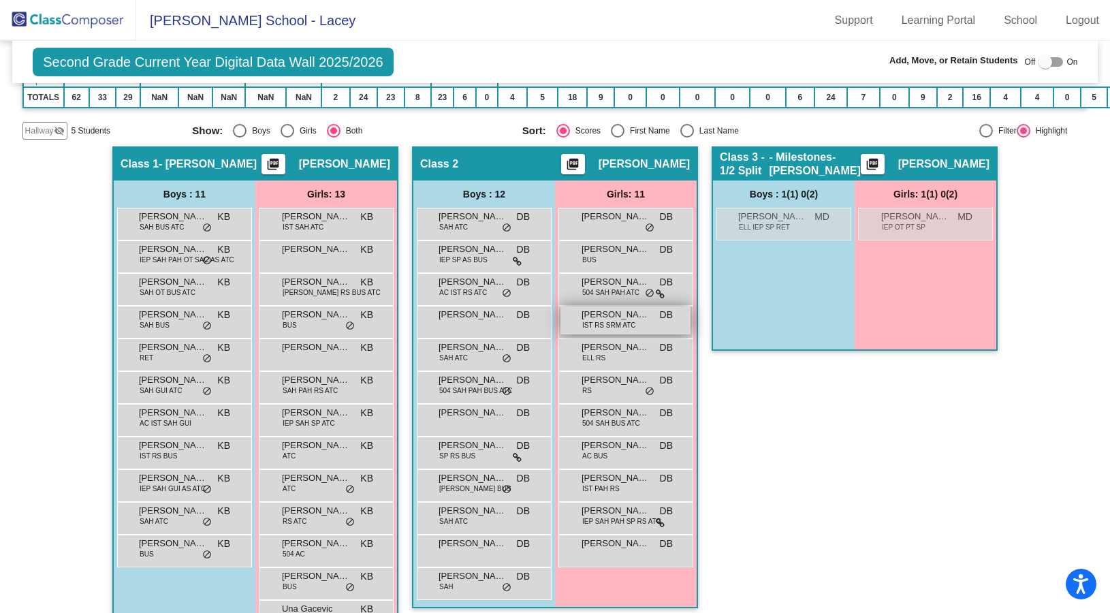
scroll to position [340, 0]
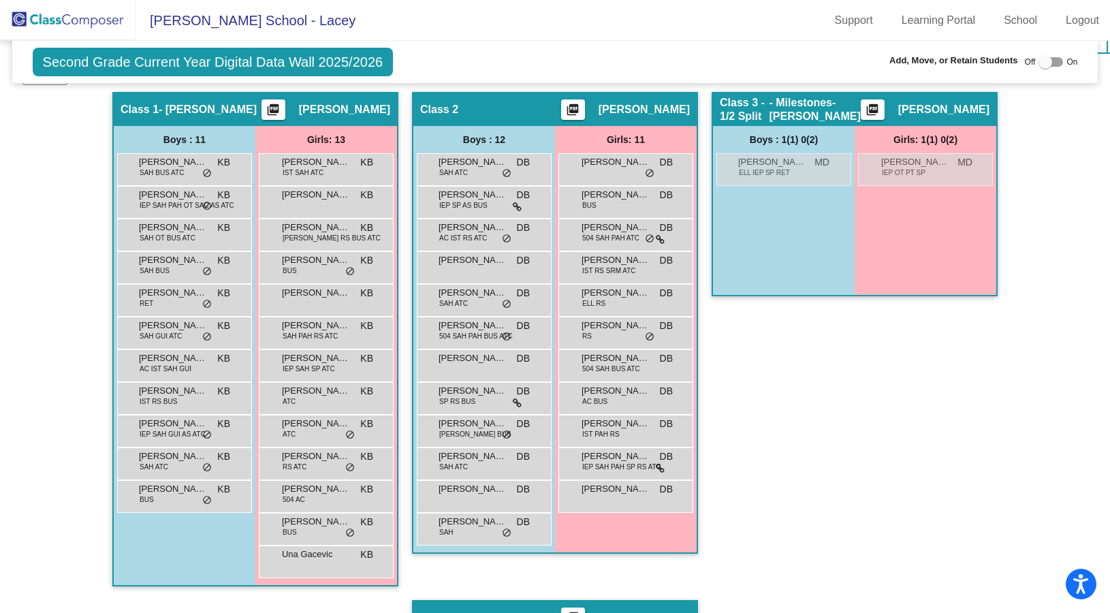
click at [80, 14] on img at bounding box center [68, 20] width 136 height 40
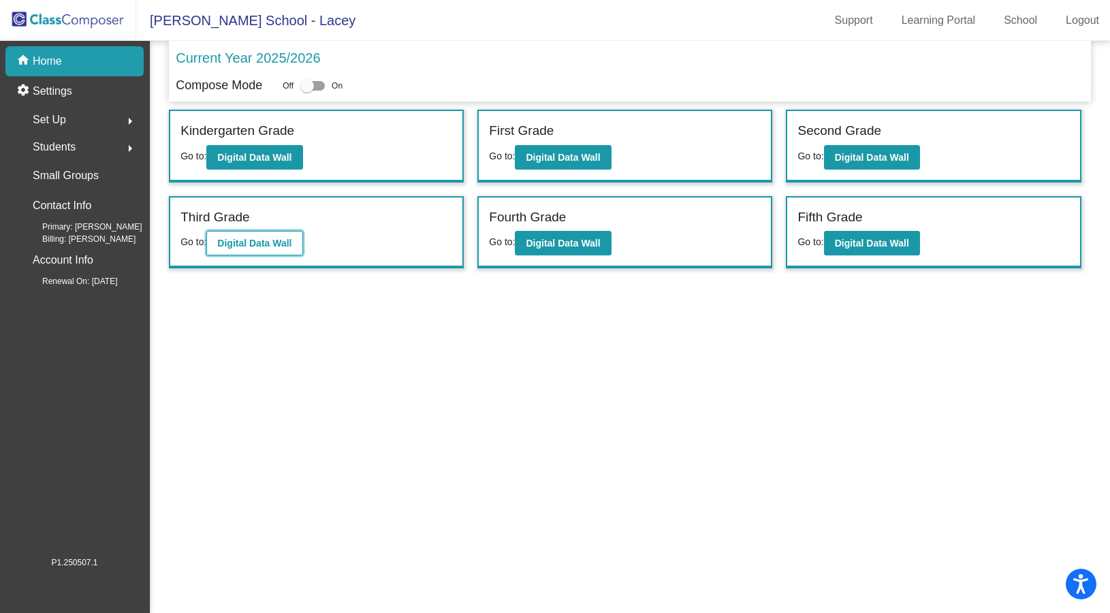
click at [251, 240] on b "Digital Data Wall" at bounding box center [254, 243] width 74 height 11
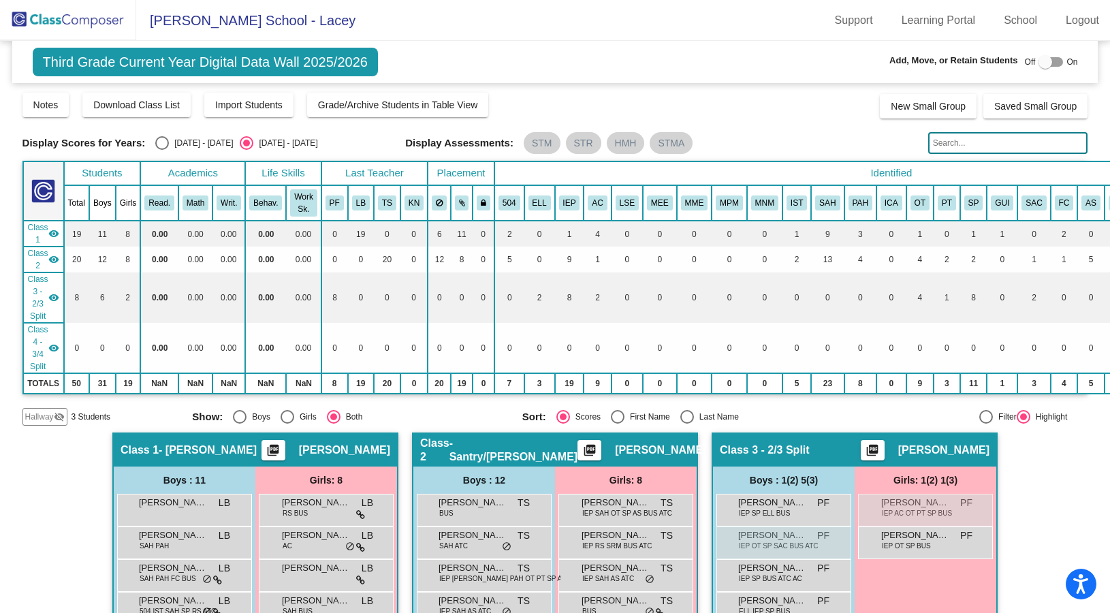
click at [71, 22] on img at bounding box center [68, 20] width 136 height 40
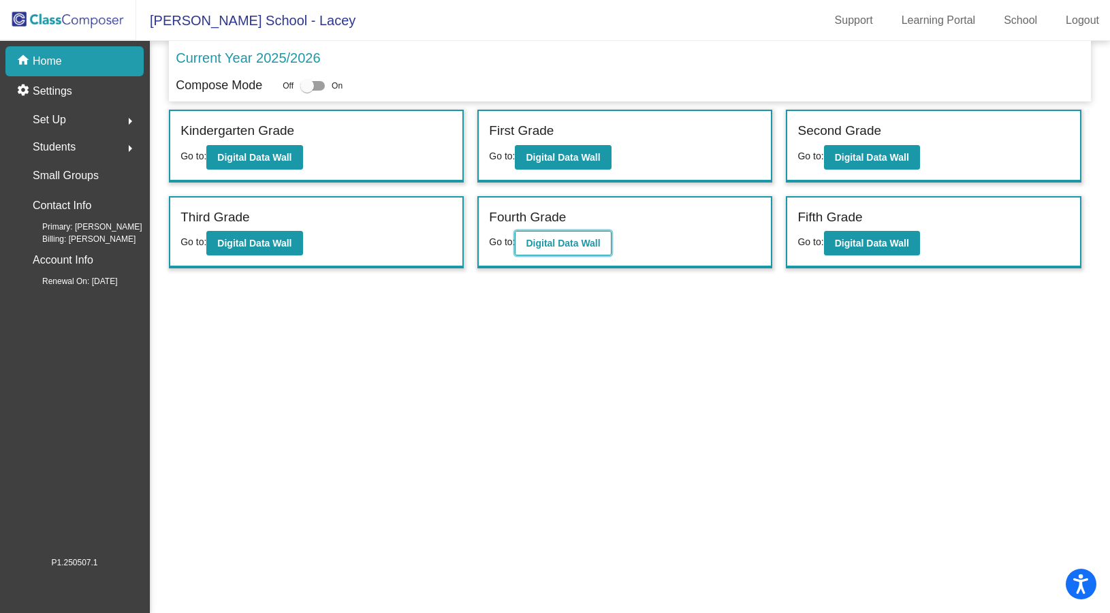
click at [571, 242] on b "Digital Data Wall" at bounding box center [563, 243] width 74 height 11
